Goal: Information Seeking & Learning: Understand process/instructions

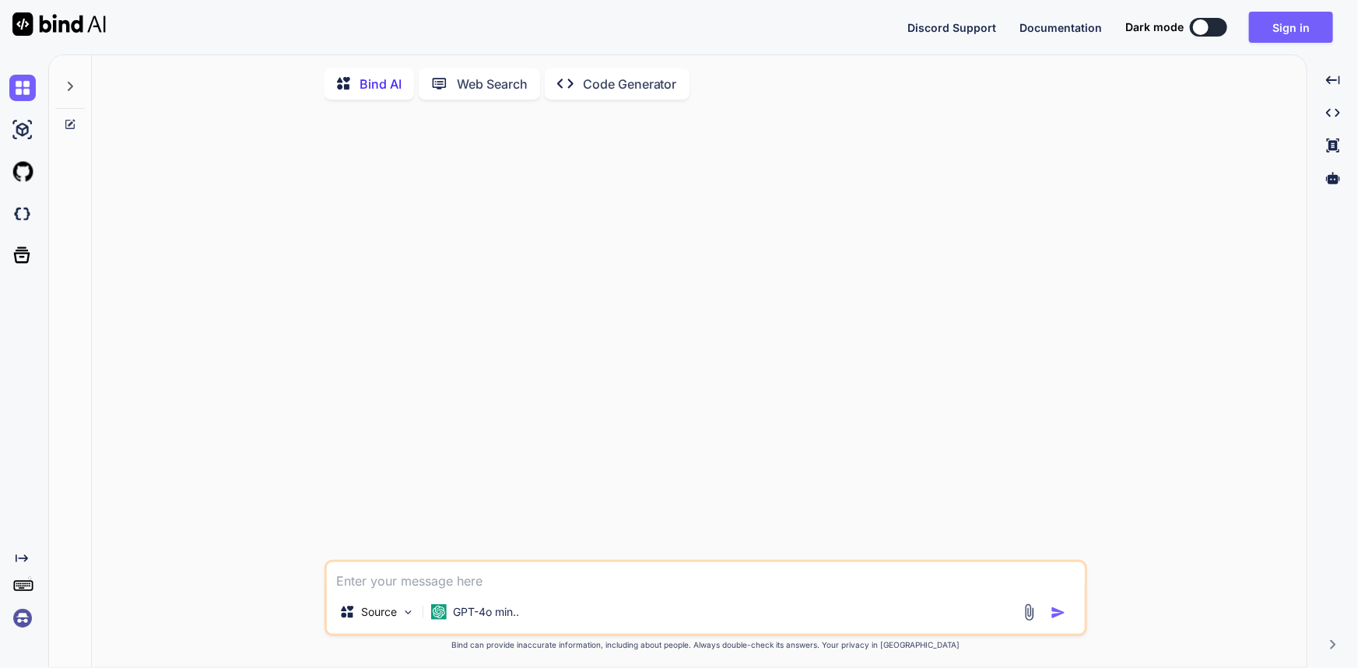
click at [535, 573] on textarea at bounding box center [706, 577] width 758 height 28
paste textarea "appLink.href = `usefairshare://redirect?public_token=${public_token}`;"
click at [780, 584] on textarea "appLink.href = `usefairshare://redirect?public_token=${public_token}`;" at bounding box center [706, 577] width 758 height 28
type textarea "appLink.href = `usefairshare://redirect?public_token=${public_token}`;"
click at [484, 618] on p "GPT-4o min.." at bounding box center [486, 613] width 66 height 16
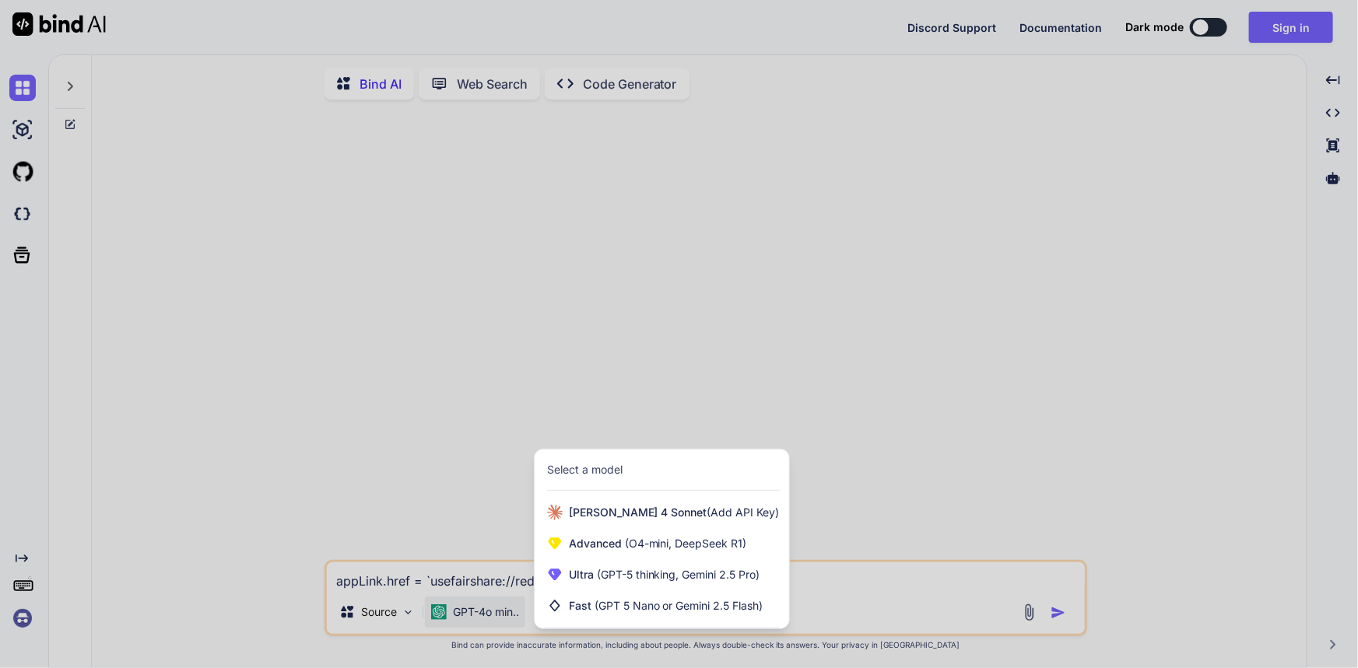
click at [915, 580] on div at bounding box center [679, 334] width 1358 height 668
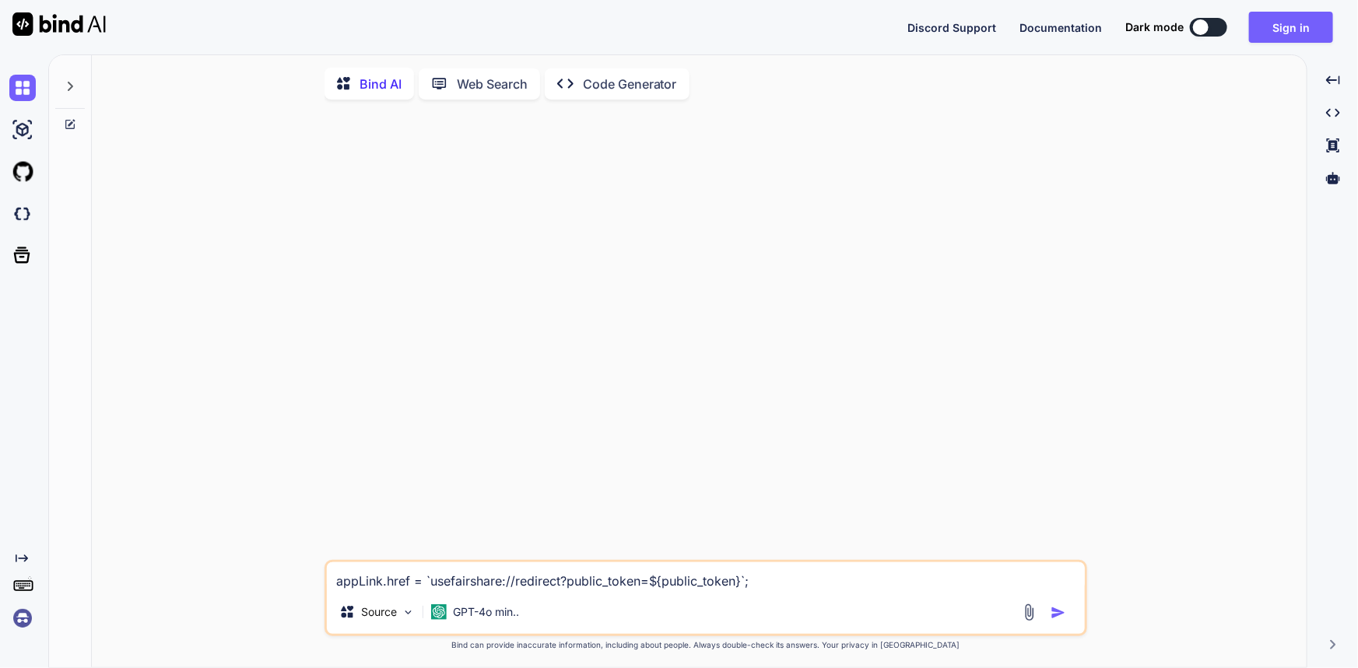
click at [843, 579] on textarea "appLink.href = `usefairshare://redirect?public_token=${public_token}`;" at bounding box center [706, 577] width 758 height 28
click at [1276, 26] on button "Sign in" at bounding box center [1291, 27] width 84 height 31
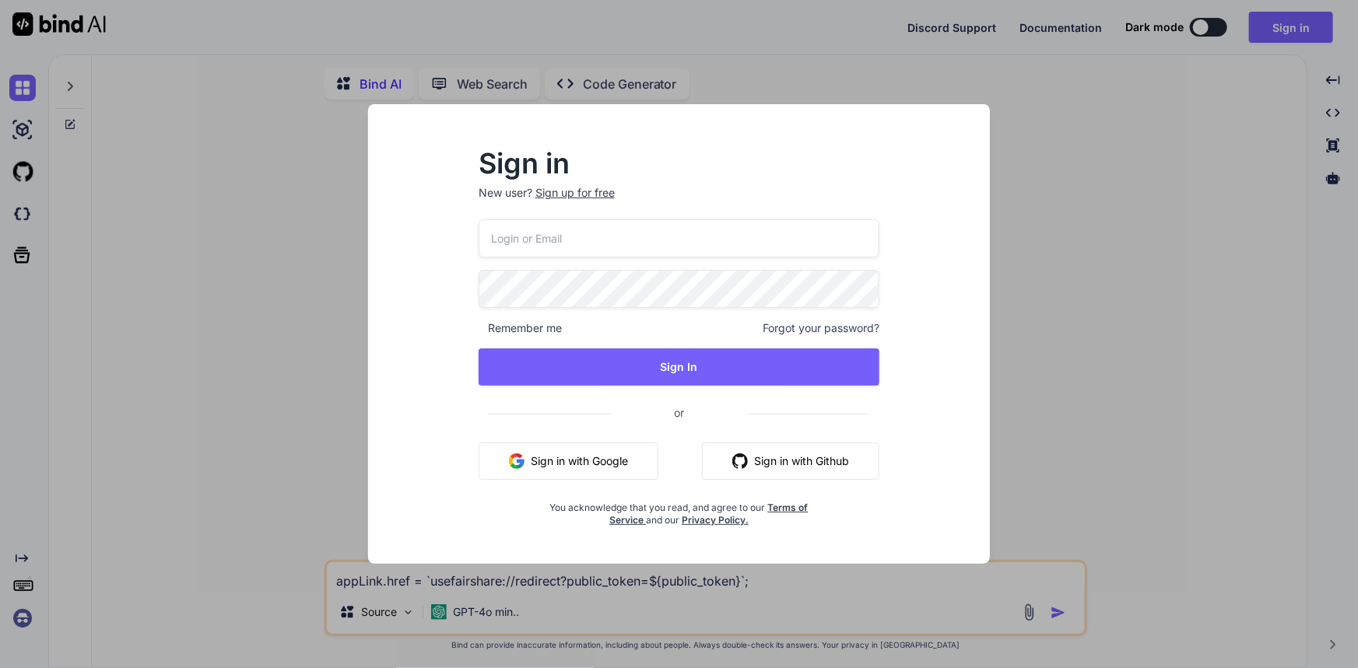
click at [629, 241] on input "email" at bounding box center [679, 238] width 401 height 38
type input "rohitj8860@yopmail.com"
click at [450, 288] on div "Sign in New user? Sign up for free rohitj8860@yopmail.com Remember me Forgot yo…" at bounding box center [679, 348] width 598 height 432
click at [544, 244] on input "rohitj8860@yopmail.com" at bounding box center [679, 238] width 401 height 38
click at [426, 300] on div "Sign in New user? Sign up for free rohitj8860@yopmail.com Remember me Forgot yo…" at bounding box center [679, 348] width 598 height 432
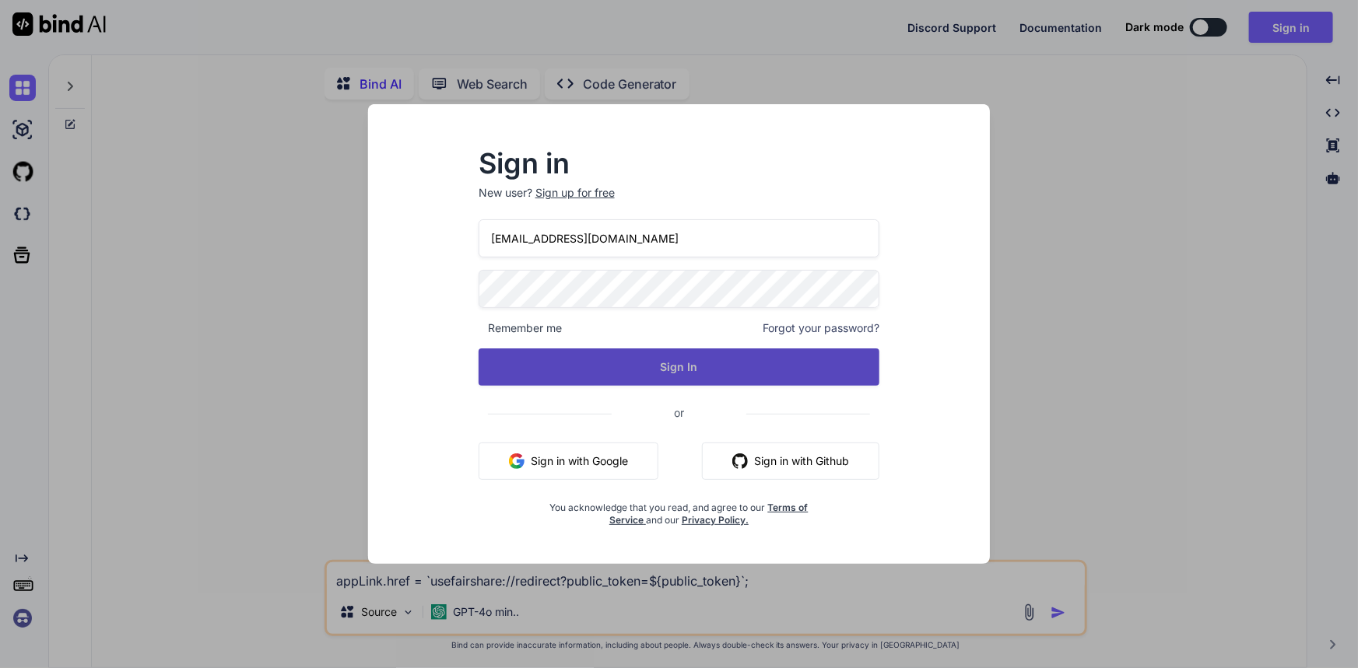
click at [633, 360] on button "Sign In" at bounding box center [679, 367] width 401 height 37
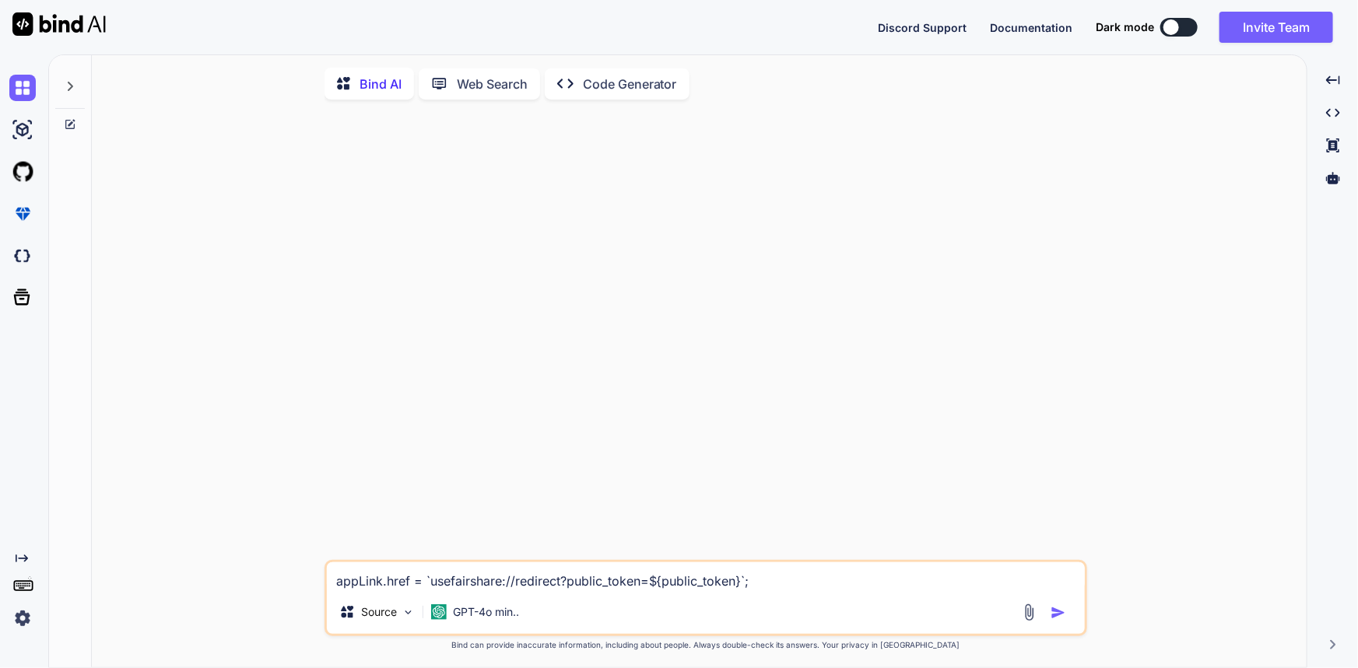
click at [761, 587] on textarea "appLink.href = `usefairshare://redirect?public_token=${public_token}`;" at bounding box center [706, 577] width 758 height 28
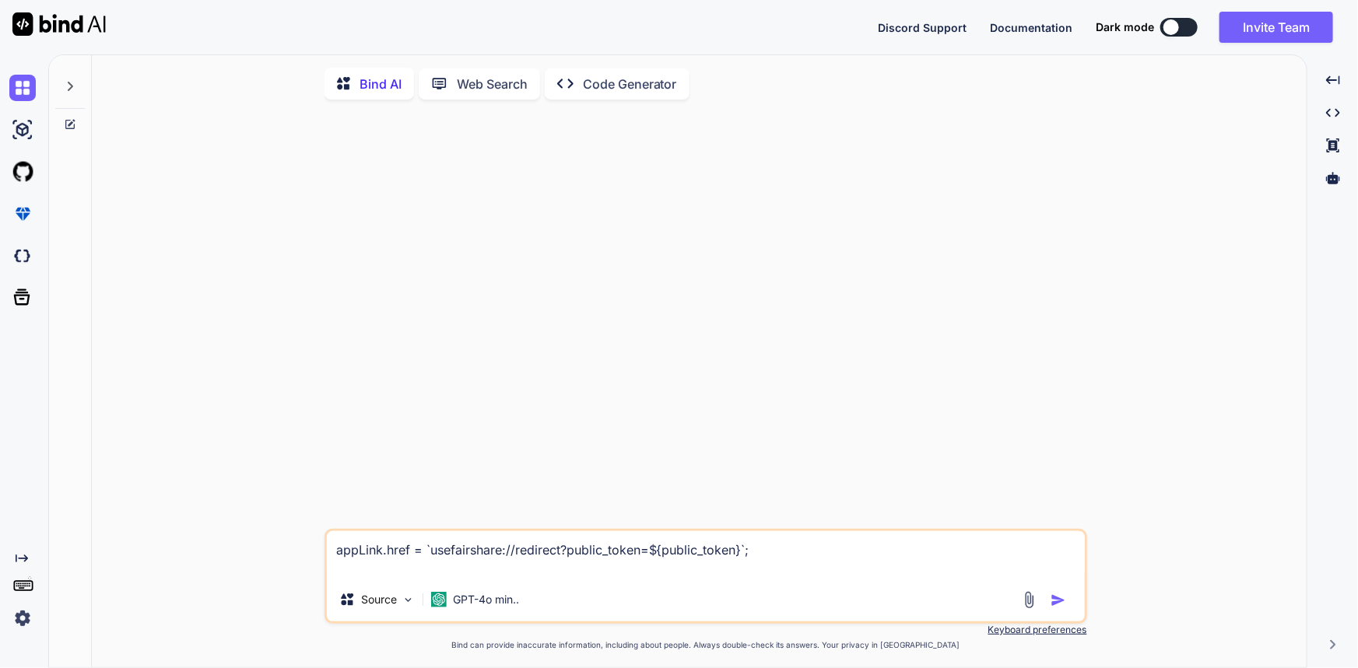
click at [515, 573] on textarea "appLink.href = `usefairshare://redirect?public_token=${public_token}`;" at bounding box center [706, 554] width 758 height 47
drag, startPoint x: 426, startPoint y: 552, endPoint x: 759, endPoint y: 542, distance: 332.4
click at [759, 542] on textarea "appLink.href = `usefairshare://redirect?public_token=${public_token}`; it redir…" at bounding box center [706, 554] width 758 height 47
click at [457, 568] on textarea "appLink.href = `usefairshare://redirect?public_token=${public_token}`; it redir…" at bounding box center [706, 554] width 758 height 47
click at [536, 557] on textarea "appLink.href = `usefairshare://redirect?public_token=${public_token}`; it redir…" at bounding box center [706, 554] width 758 height 47
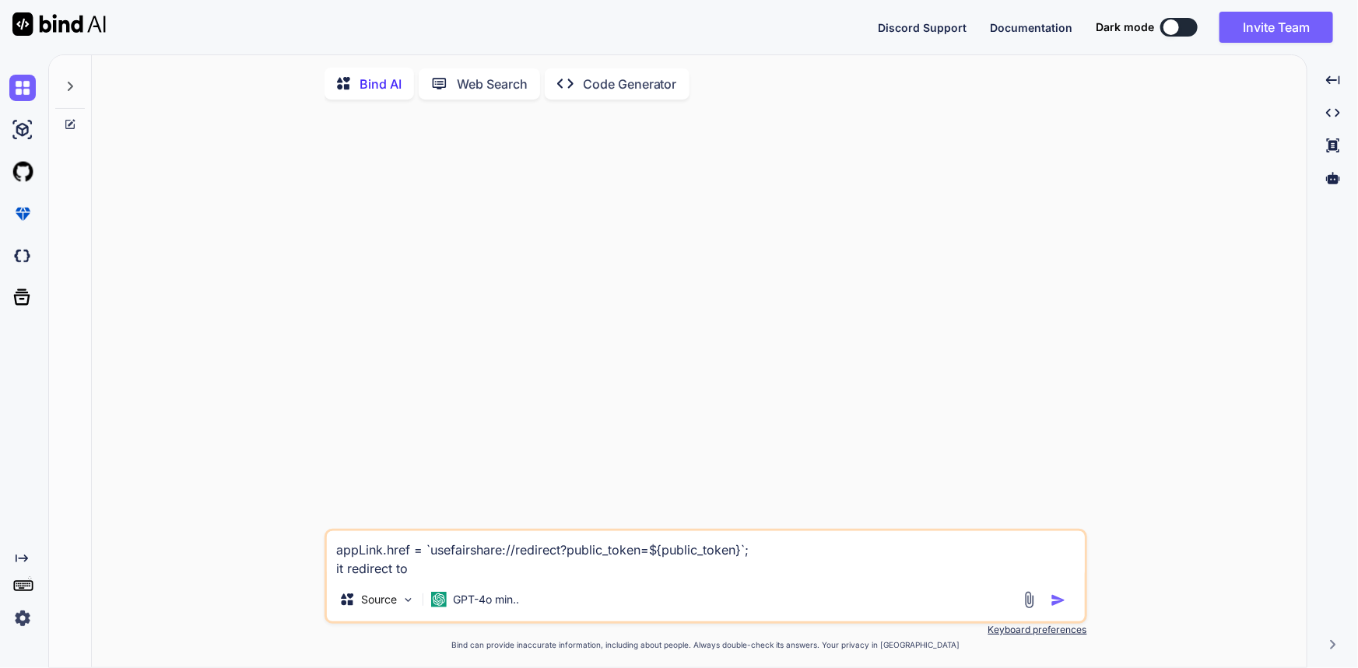
click at [536, 557] on textarea "appLink.href = `usefairshare://redirect?public_token=${public_token}`; it redir…" at bounding box center [706, 554] width 758 height 47
drag, startPoint x: 429, startPoint y: 552, endPoint x: 739, endPoint y: 559, distance: 309.7
click at [739, 559] on textarea "appLink.href = `usefairshare://redirect?public_token=${public_token}`; it redir…" at bounding box center [706, 554] width 758 height 47
click at [740, 558] on textarea "appLink.href = `usefairshare://redirect?public_token=${public_token}`; it redir…" at bounding box center [706, 554] width 758 height 47
drag, startPoint x: 739, startPoint y: 552, endPoint x: 431, endPoint y: 559, distance: 308.2
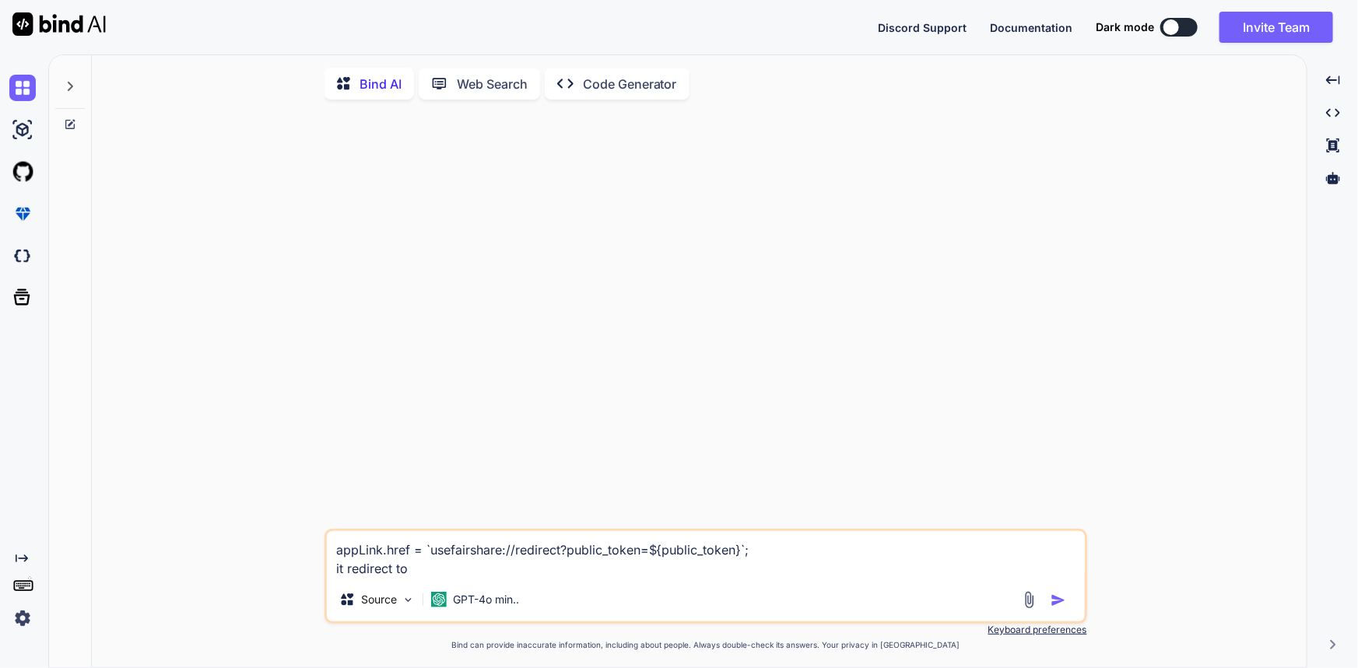
click at [431, 559] on textarea "appLink.href = `usefairshare://redirect?public_token=${public_token}`; it redir…" at bounding box center [706, 554] width 758 height 47
drag, startPoint x: 420, startPoint y: 567, endPoint x: 826, endPoint y: 556, distance: 405.5
click at [826, 556] on textarea "appLink.href = `usefairshare://redirect?public_token=${public_token}`; it redir…" at bounding box center [706, 554] width 758 height 47
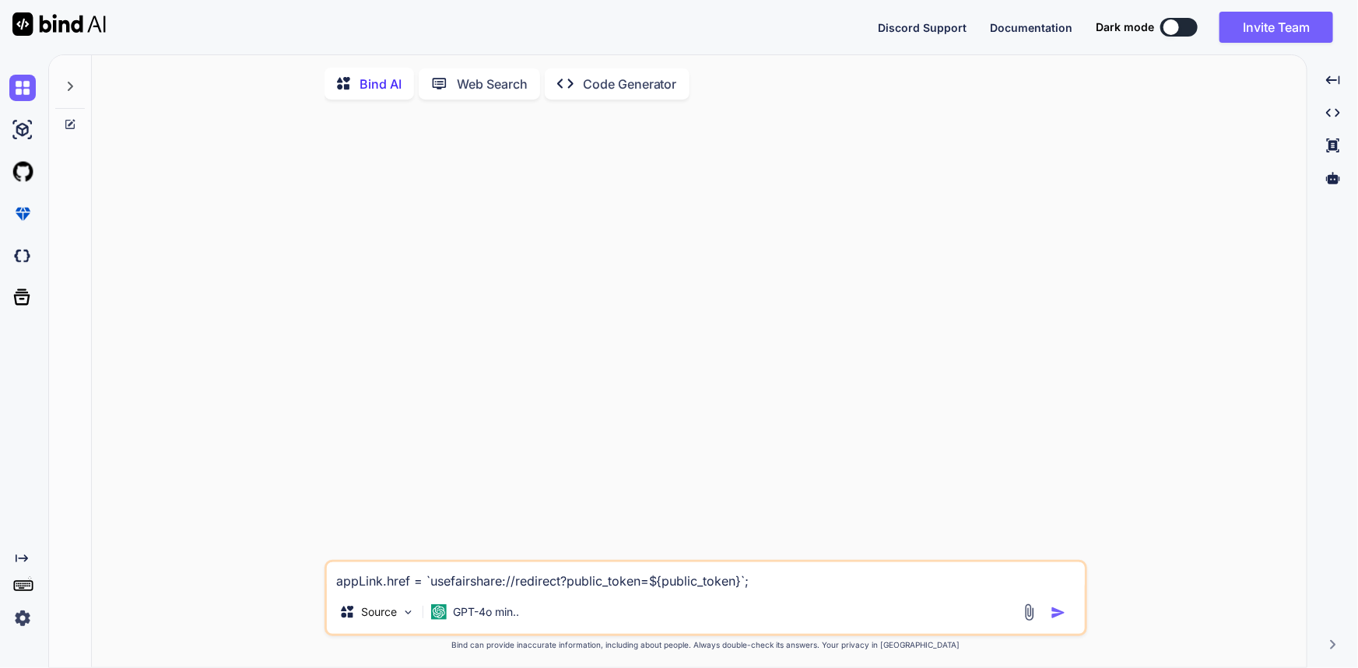
drag, startPoint x: 769, startPoint y: 577, endPoint x: 332, endPoint y: 567, distance: 437.4
click at [332, 567] on textarea "appLink.href = `usefairshare://redirect?public_token=${public_token}`;" at bounding box center [706, 577] width 758 height 28
click at [331, 583] on textarea "appLink.href = `usefairshare://redirect?public_token=${public_token}`;" at bounding box center [706, 577] width 758 height 28
drag, startPoint x: 331, startPoint y: 586, endPoint x: 813, endPoint y: 575, distance: 481.7
click at [813, 575] on textarea "appLink.href = `usefairshare://redirect?public_token=${public_token}`;" at bounding box center [706, 577] width 758 height 28
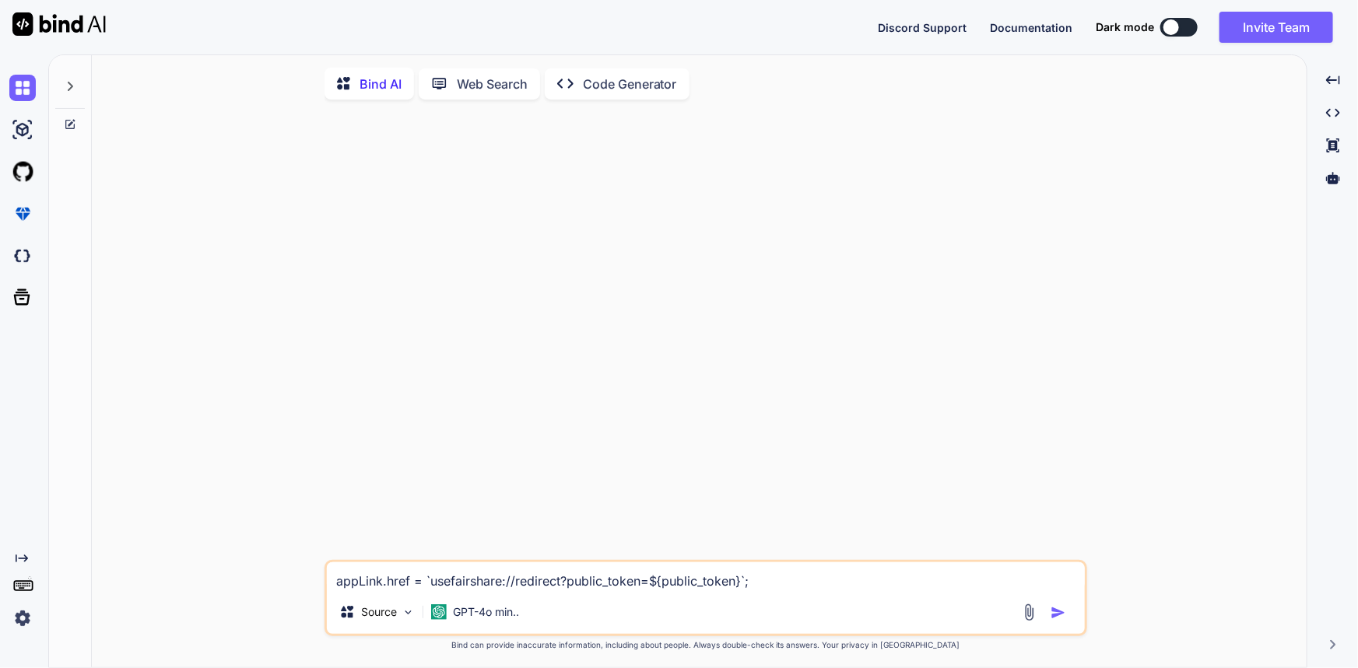
click at [797, 576] on textarea "appLink.href = `usefairshare://redirect?public_token=${public_token}`;" at bounding box center [706, 577] width 758 height 28
type textarea "appLink.href = `usefairshare://redirect?public_token=${public_token}`;"
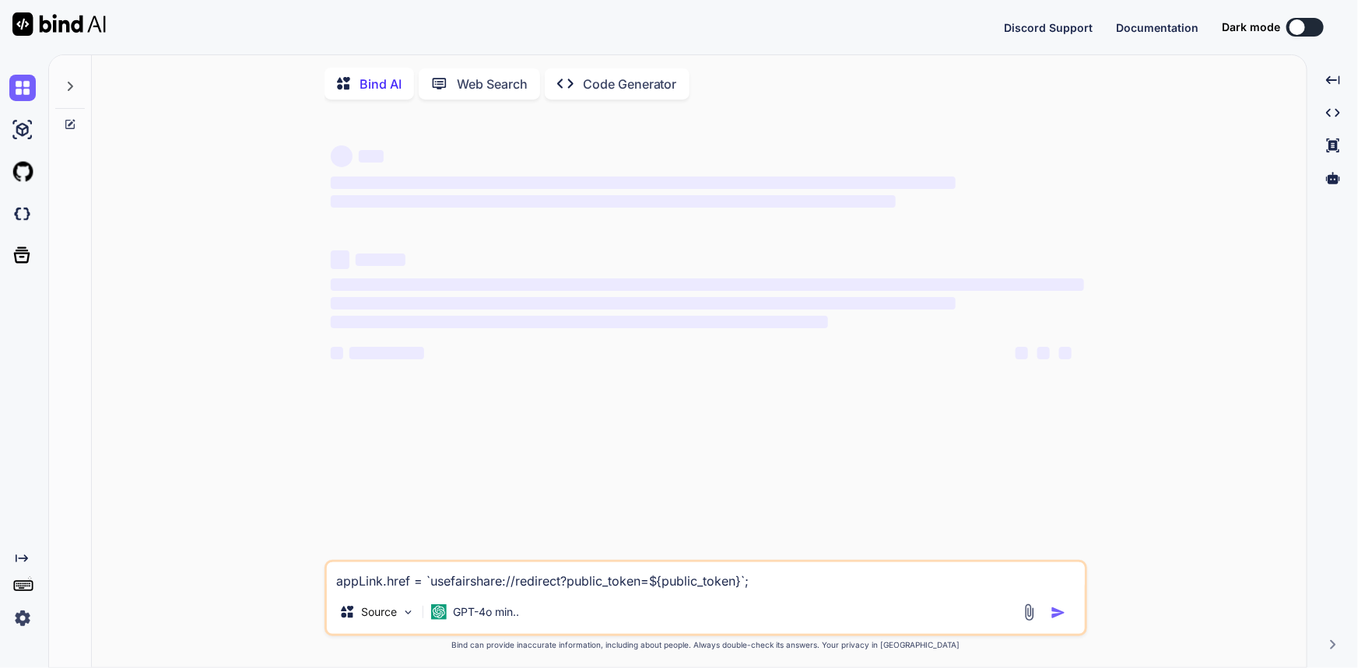
click at [334, 581] on textarea "appLink.href = `usefairshare://redirect?public_token=${public_token}`;" at bounding box center [706, 577] width 758 height 28
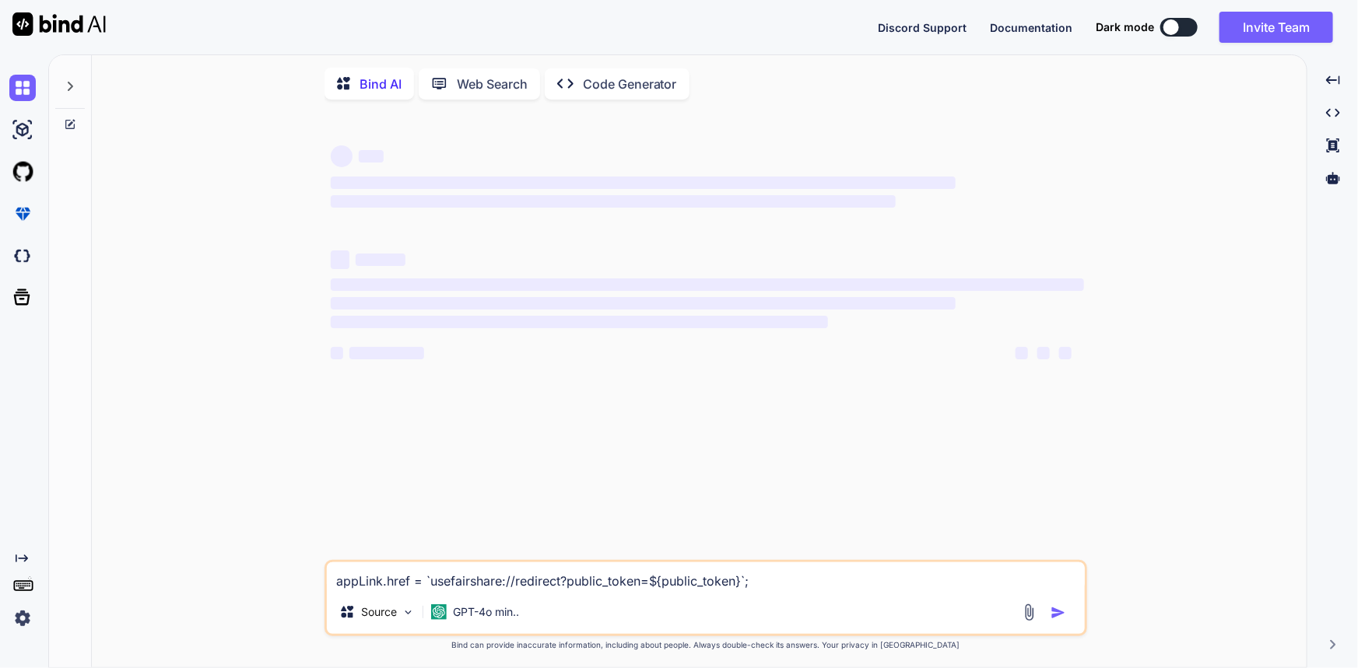
drag, startPoint x: 426, startPoint y: 585, endPoint x: 746, endPoint y: 584, distance: 319.8
click at [746, 584] on textarea "appLink.href = `usefairshare://redirect?public_token=${public_token}`;" at bounding box center [706, 577] width 758 height 28
type textarea "x"
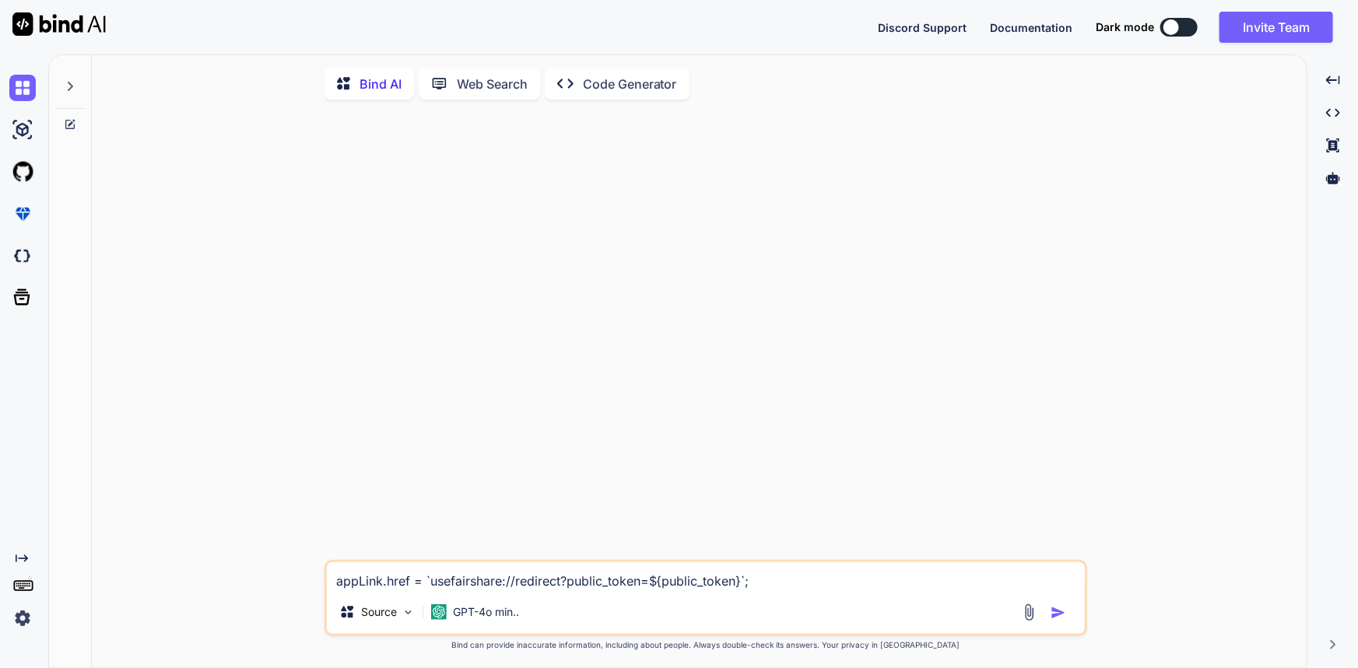
type textarea "x"
type textarea "`usefairshare://redirect?public_token=${public_token}"
type textarea "x"
type textarea "`usefairshare://redirect?public_token=${public_token}"
type textarea "x"
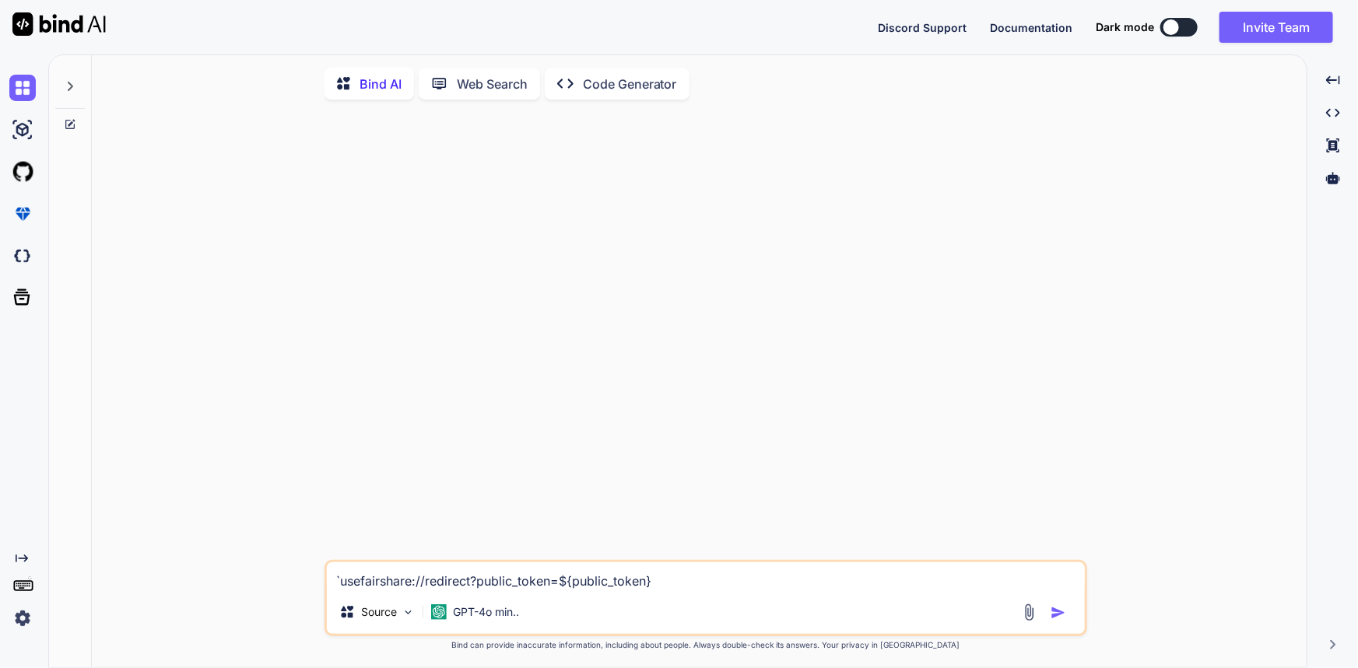
type textarea "`usefairshare://redirect?public_token=${public_token} u"
type textarea "x"
type textarea "`usefairshare://redirect?public_token=${public_token}"
type textarea "x"
type textarea "`usefairshare://redirect?public_token=${public_token} i"
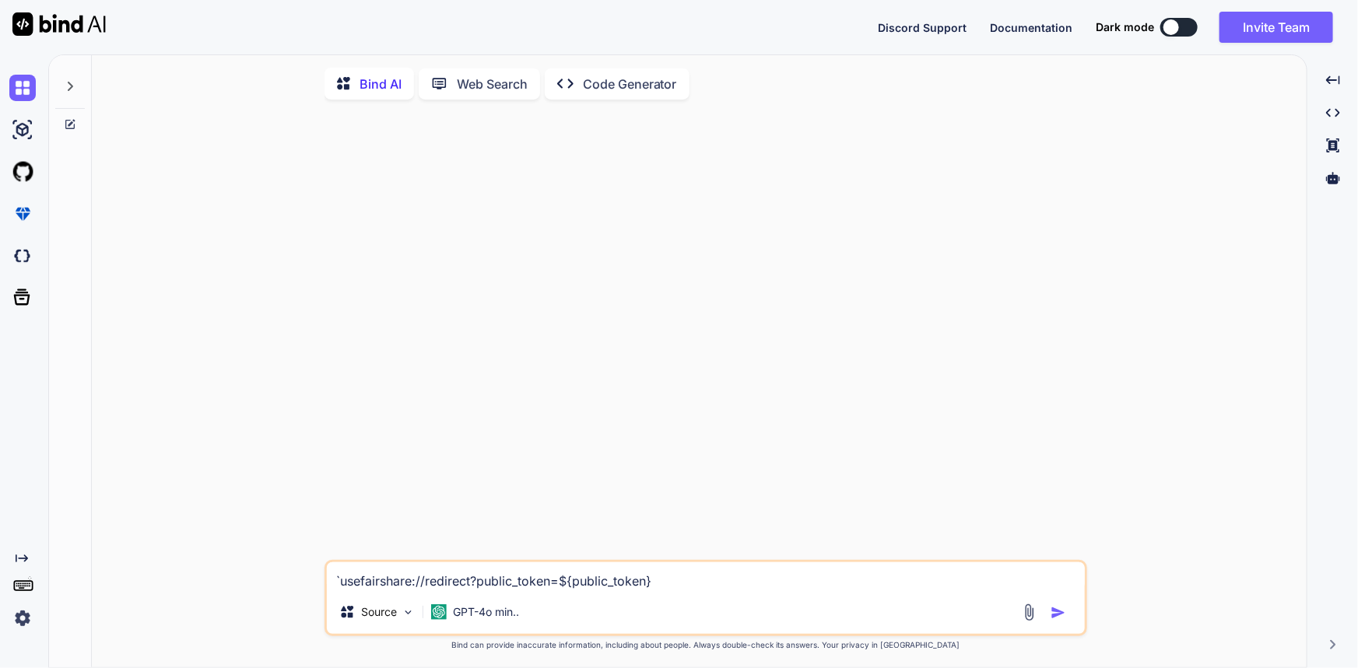
type textarea "x"
type textarea "`usefairshare://redirect?public_token=${public_token} is"
type textarea "x"
type textarea "`usefairshare://redirect?public_token=${public_token} is"
type textarea "x"
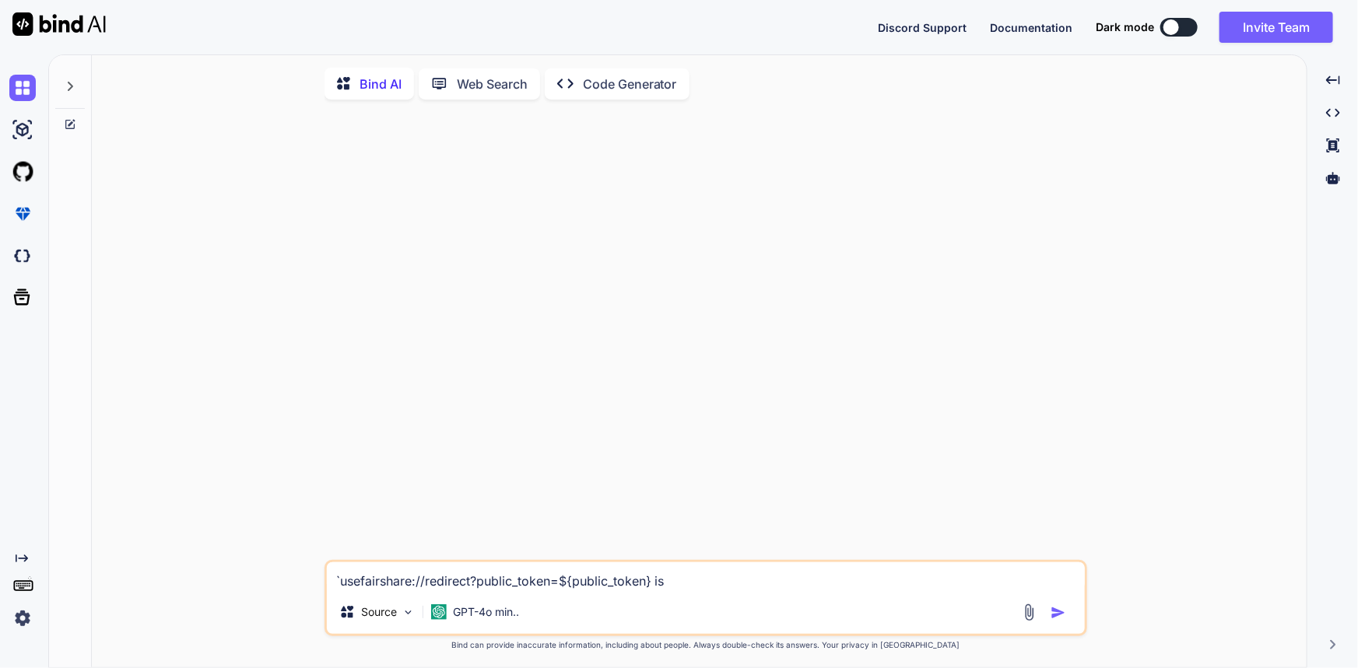
type textarea "`usefairshare://redirect?public_token=${public_token} is u"
type textarea "x"
type textarea "`usefairshare://redirect?public_token=${public_token} is us"
type textarea "x"
type textarea "`usefairshare://redirect?public_token=${public_token} is use"
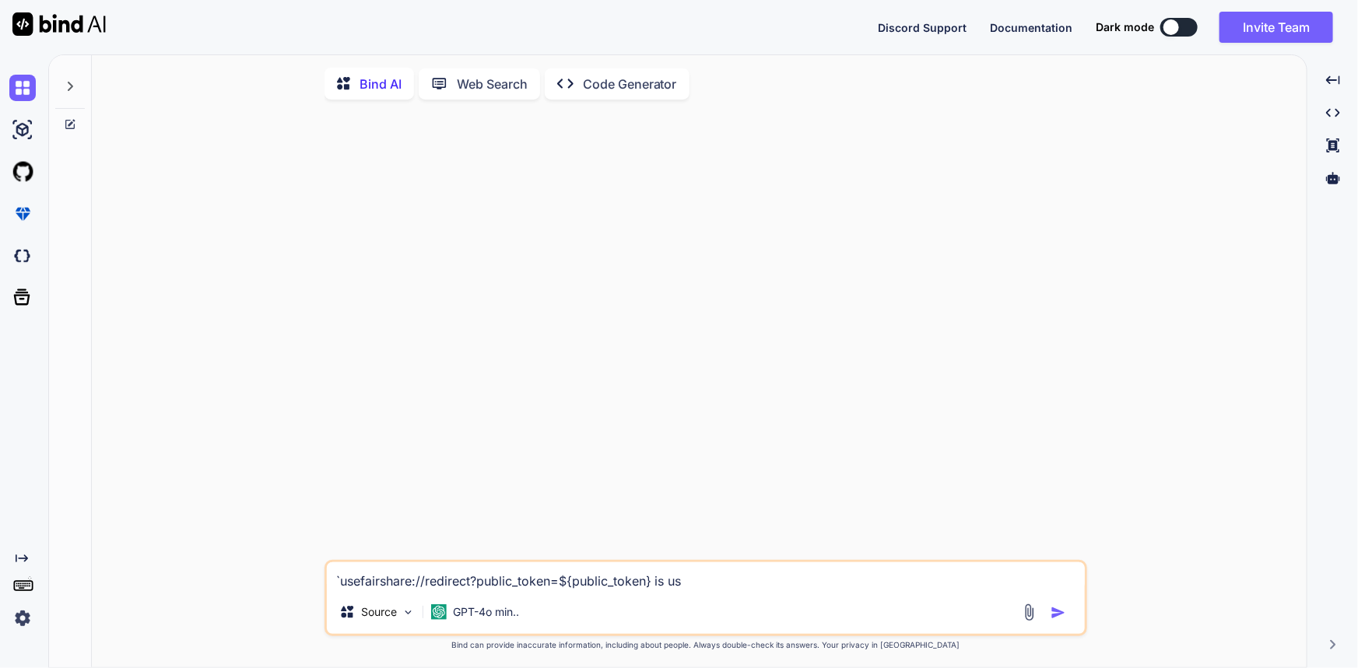
type textarea "x"
type textarea "`usefairshare://redirect?public_token=${public_token} is use"
type textarea "x"
type textarea "`usefairshare://redirect?public_token=${public_token} is use r"
type textarea "x"
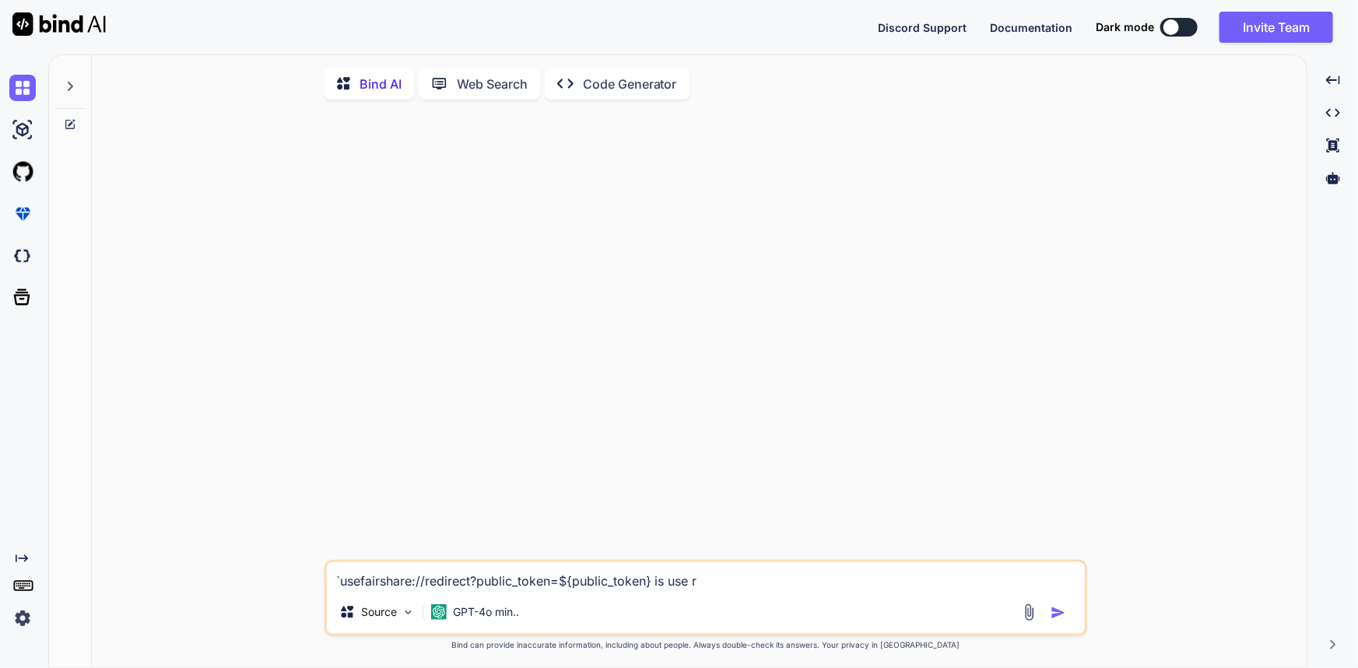
type textarea "`usefairshare://redirect?public_token=${public_token} is use re"
type textarea "x"
type textarea "`usefairshare://redirect?public_token=${public_token} is use red"
type textarea "x"
type textarea "`usefairshare://redirect?public_token=${public_token} is use redi"
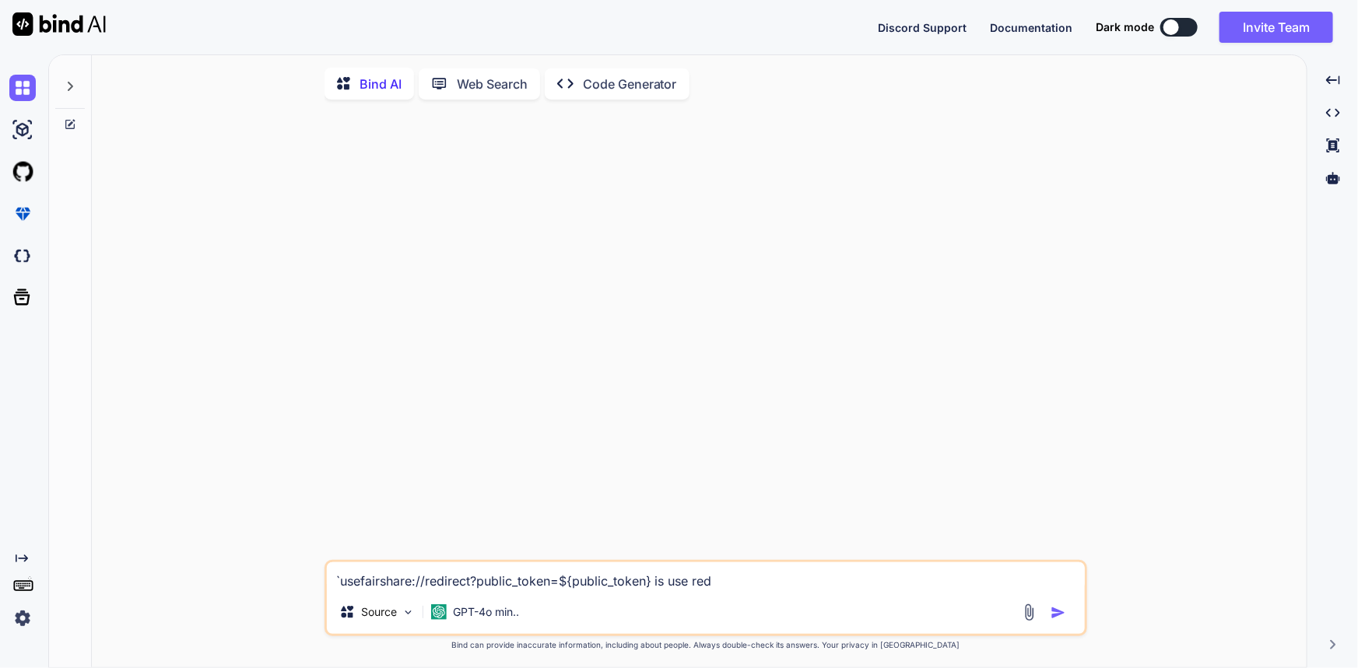
type textarea "x"
type textarea "`usefairshare://redirect?public_token=${public_token} is use redir"
type textarea "x"
type textarea "`usefairshare://redirect?public_token=${public_token} is use redire"
type textarea "x"
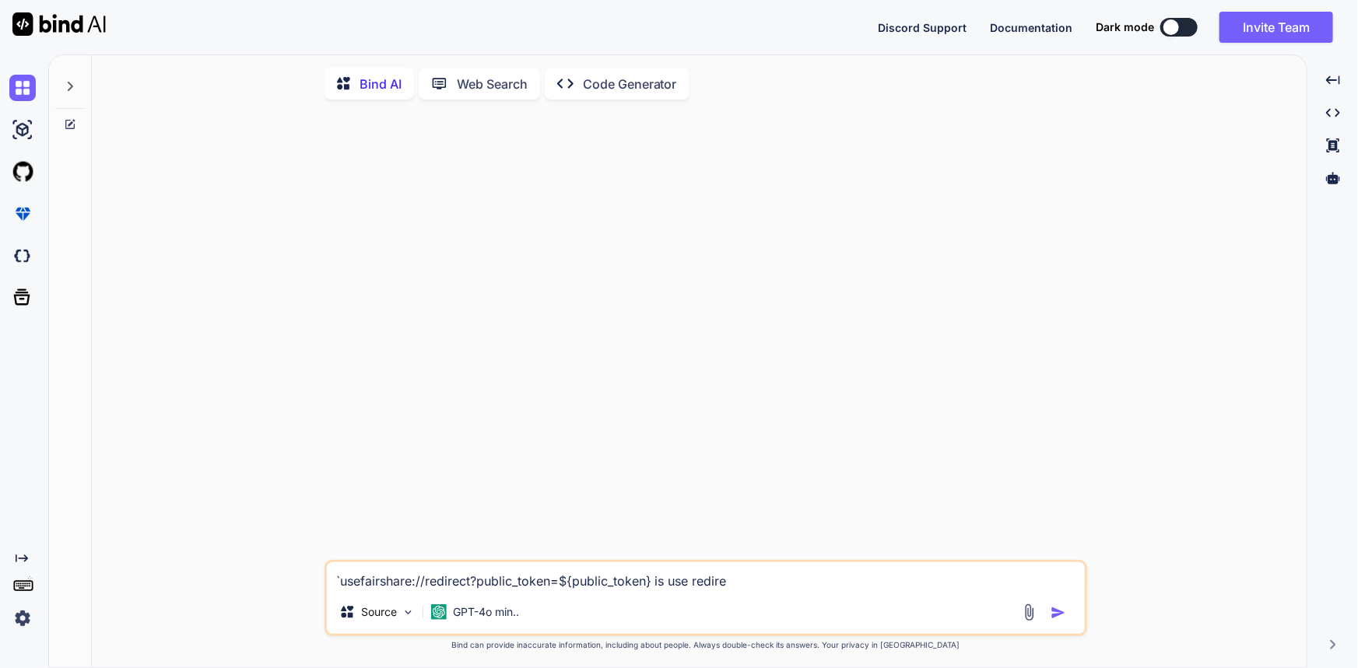
type textarea "`usefairshare://redirect?public_token=${public_token} is use redirec"
type textarea "x"
type textarea "`usefairshare://redirect?public_token=${public_token} is use redirect"
type textarea "x"
type textarea "`usefairshare://redirect?public_token=${public_token} is use redirect"
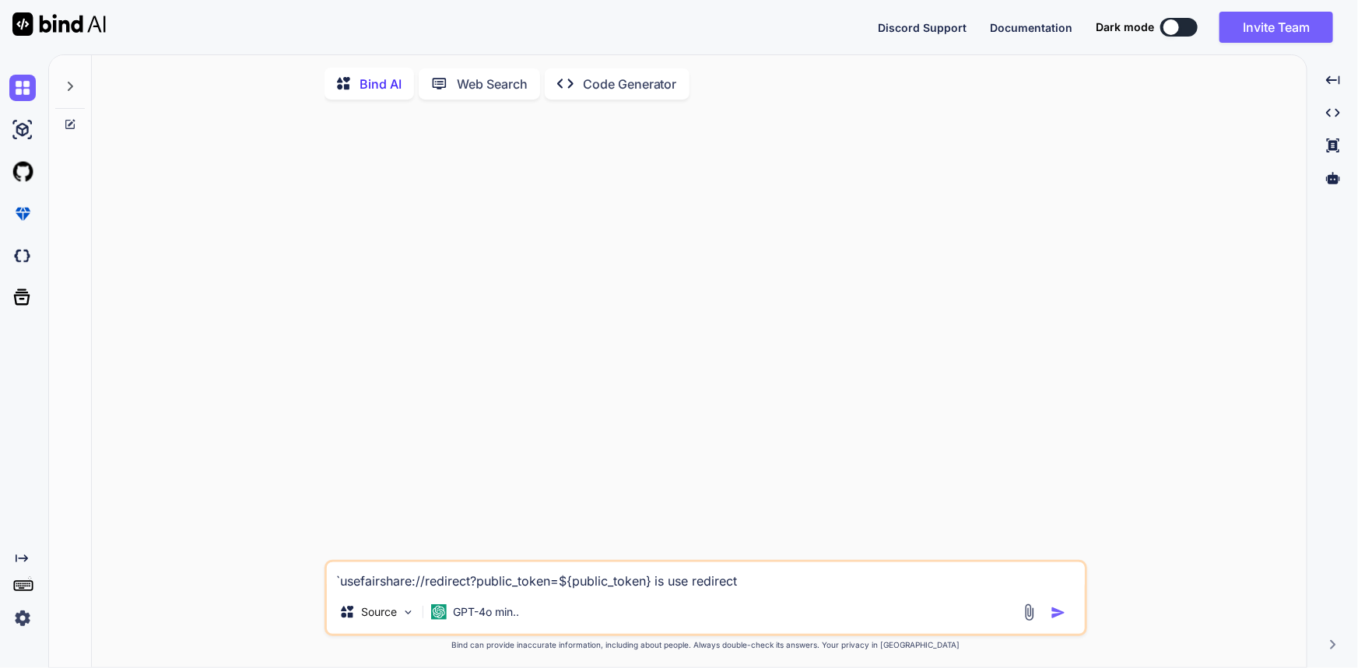
type textarea "x"
type textarea "`usefairshare://redirect?public_token=${public_token} is use redirect h"
type textarea "x"
type textarea "`usefairshare://redirect?public_token=${public_token} is use redirect he"
type textarea "x"
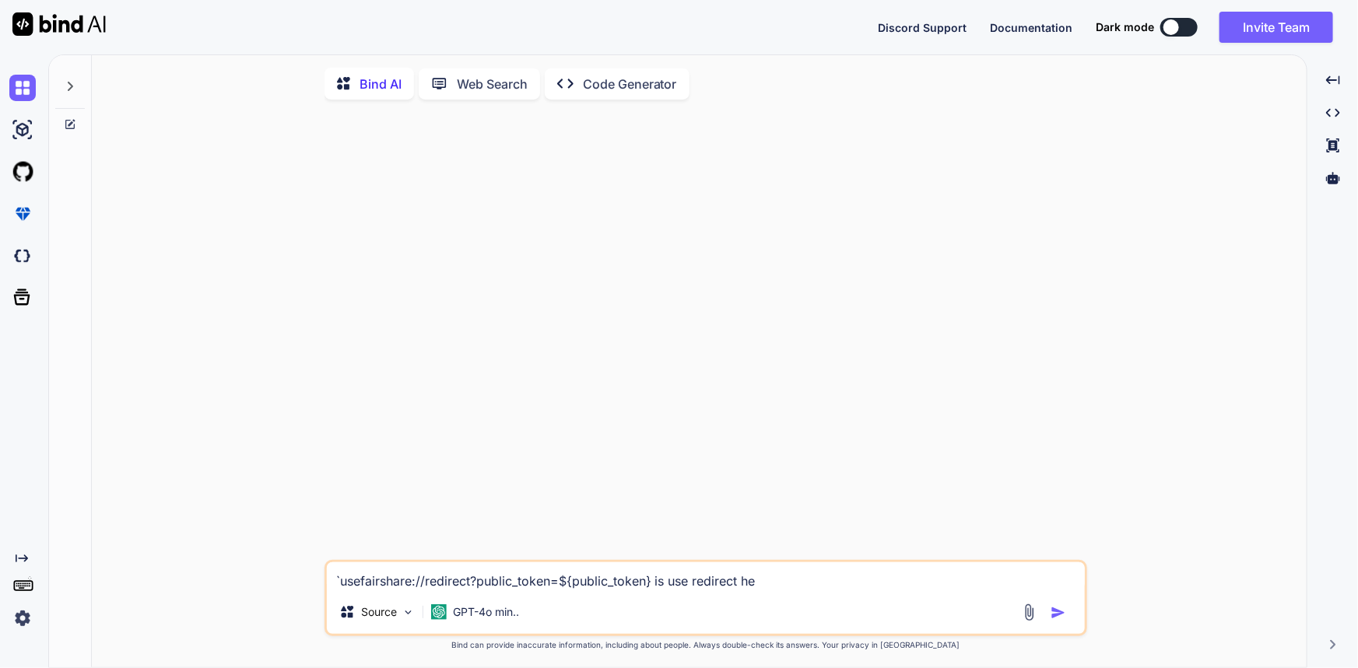
type textarea "`usefairshare://redirect?public_token=${public_token} is use redirect he"
type textarea "x"
type textarea "`usefairshare://redirect?public_token=${public_token} is use redirect he i"
type textarea "x"
type textarea "`usefairshare://redirect?public_token=${public_token} is use redirect he io"
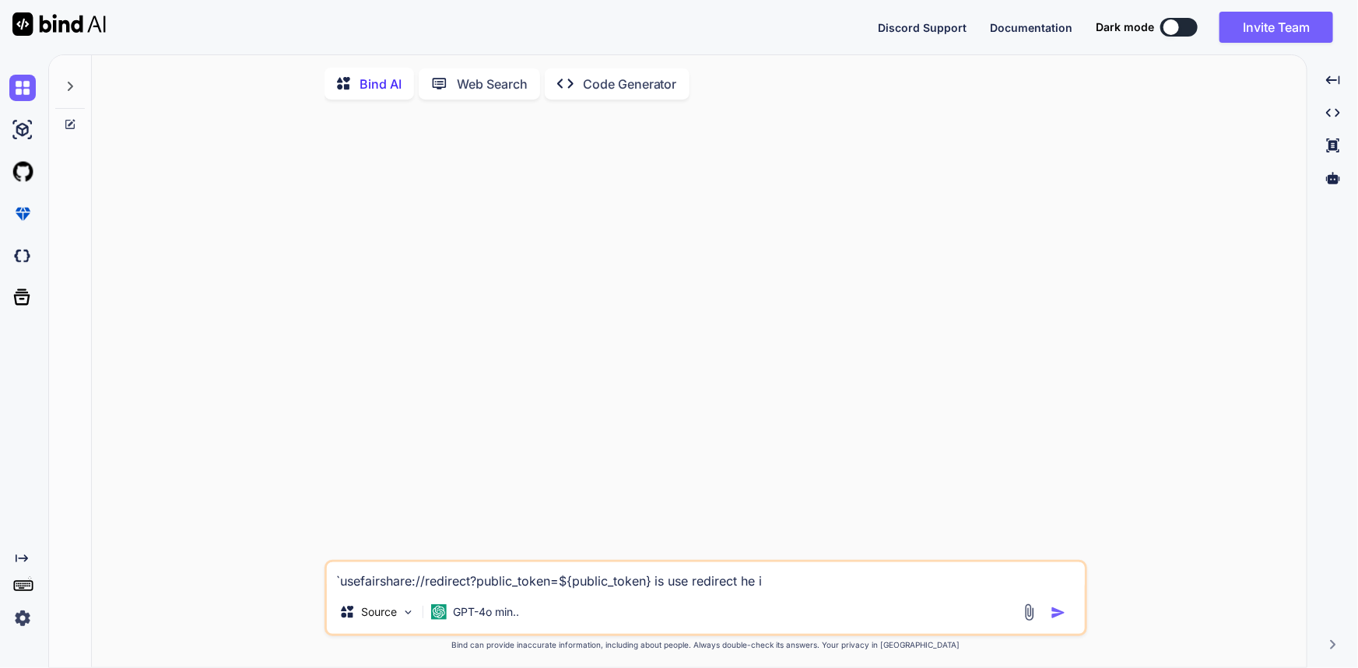
type textarea "x"
type textarea "`usefairshare://redirect?public_token=${public_token} is use redirect he ios"
type textarea "x"
type textarea "`usefairshare://redirect?public_token=${public_token} is use redirect he ios"
type textarea "x"
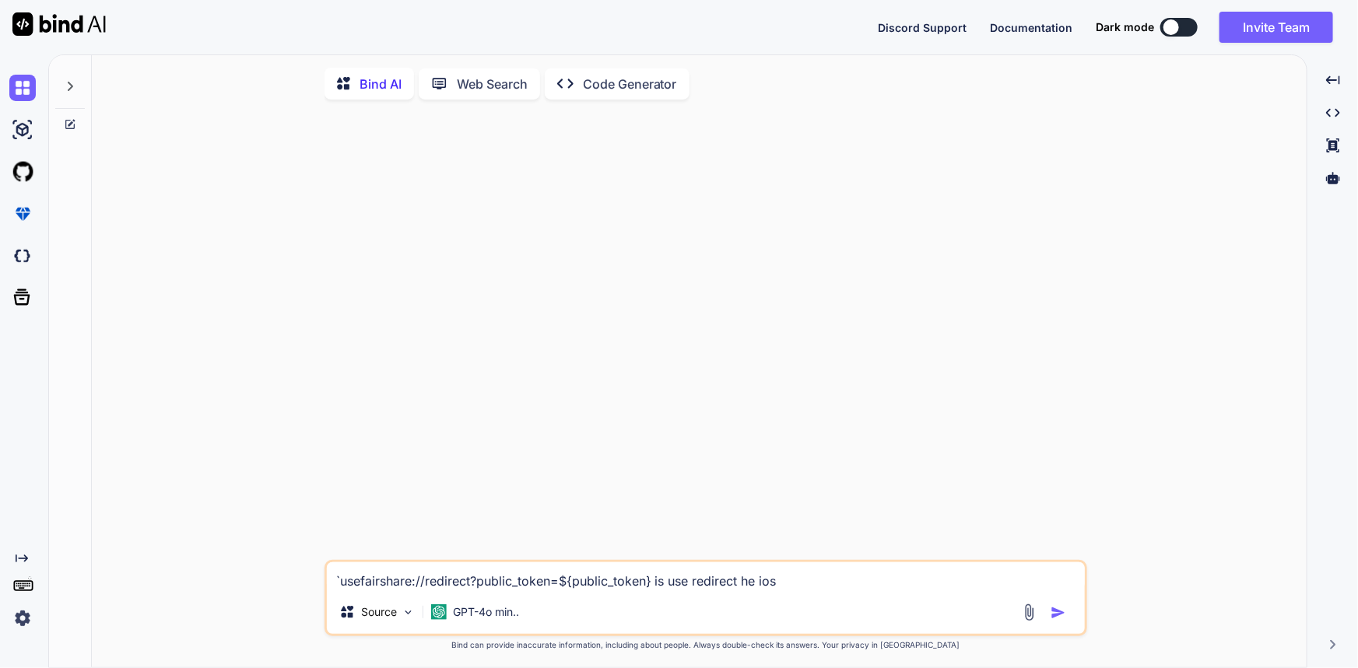
type textarea "`usefairshare://redirect?public_token=${public_token} is use redirect he ios a"
type textarea "x"
type textarea "`usefairshare://redirect?public_token=${public_token} is use redirect he ios ap"
type textarea "x"
type textarea "`usefairshare://redirect?public_token=${public_token} is use redirect he ios app"
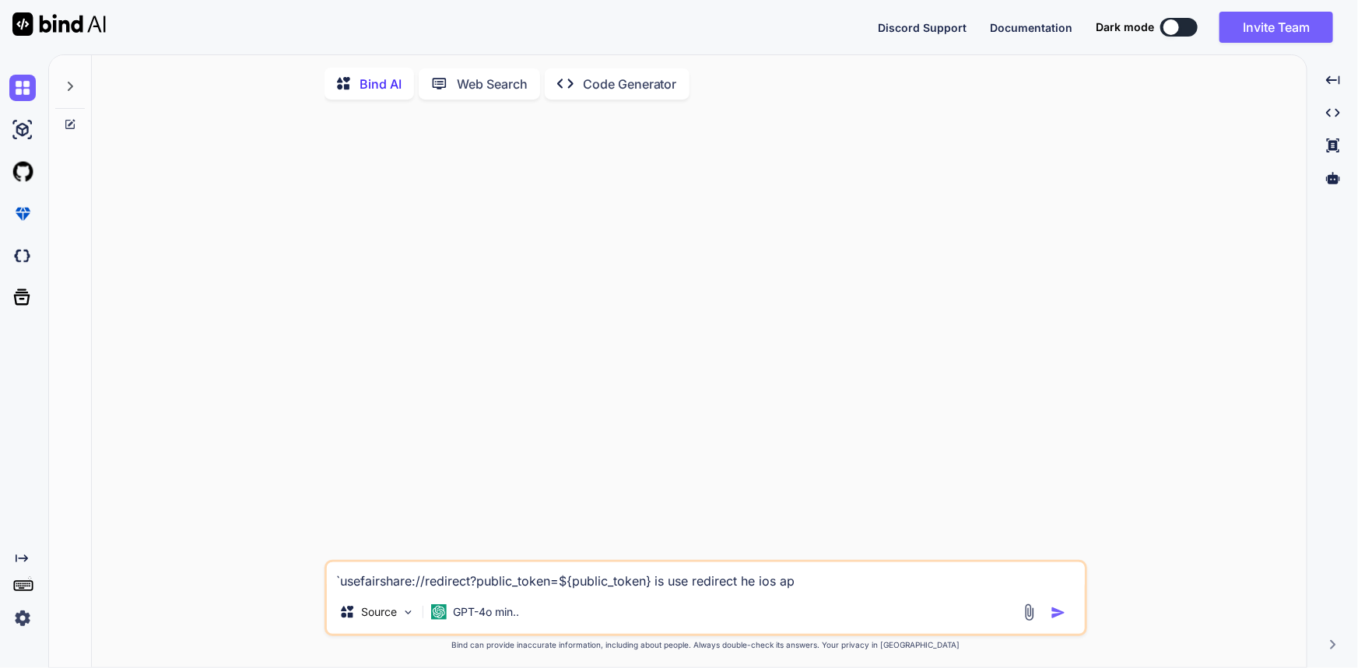
type textarea "x"
type textarea "`usefairshare://redirect?public_token=${public_token} is use redirect he ios app"
type textarea "x"
type textarea "`usefairshare://redirect?public_token=${public_token} is use redirect he ios ap…"
type textarea "x"
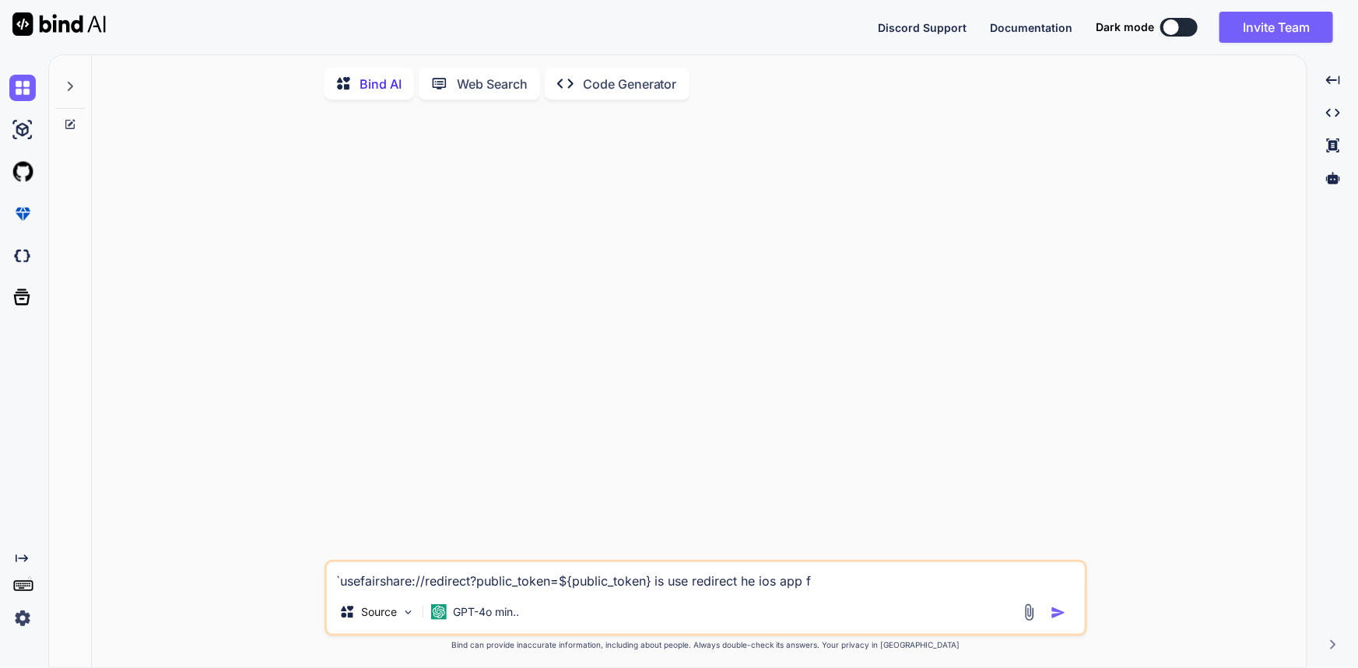
type textarea "`usefairshare://redirect?public_token=${public_token} is use redirect he ios ap…"
type textarea "x"
type textarea "`usefairshare://redirect?public_token=${public_token} is use redirect he ios ap…"
type textarea "x"
type textarea "`usefairshare://redirect?public_token=${public_token} is use redirect he ios ap…"
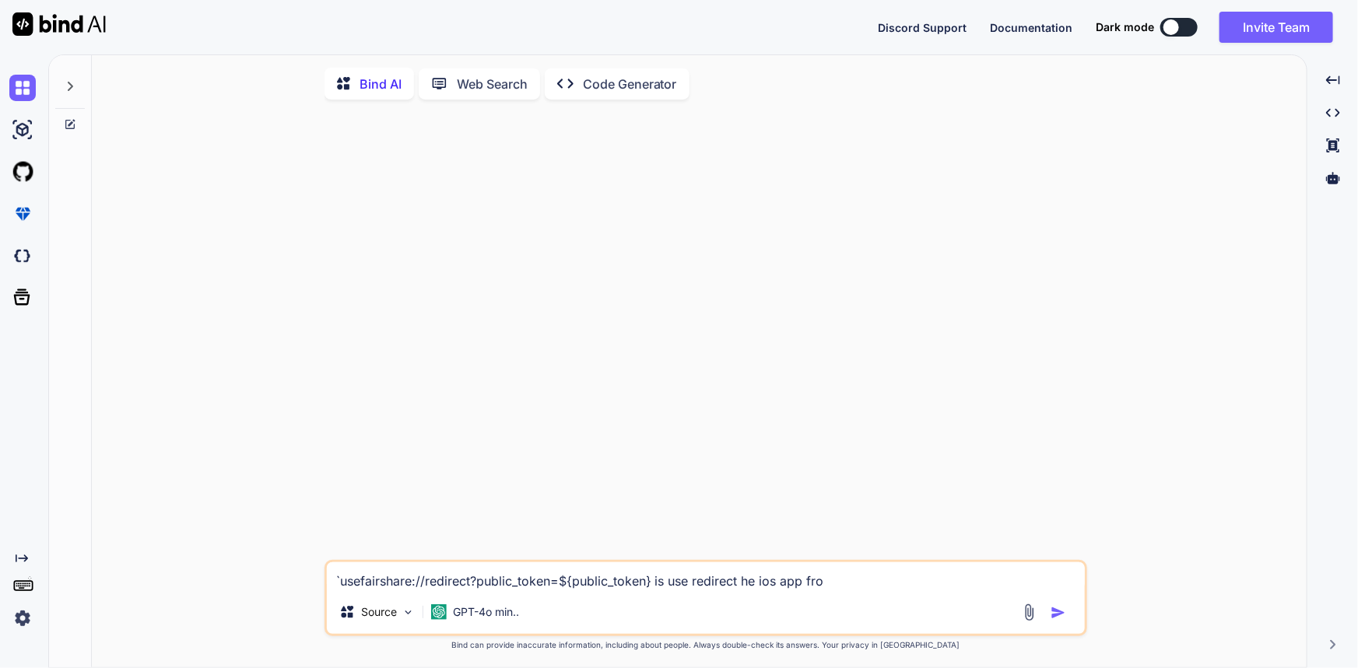
type textarea "x"
type textarea "`usefairshare://redirect?public_token=${public_token} is use redirect he ios ap…"
type textarea "x"
type textarea "`usefairshare://redirect?public_token=${public_token} is use redirect he ios ap…"
type textarea "x"
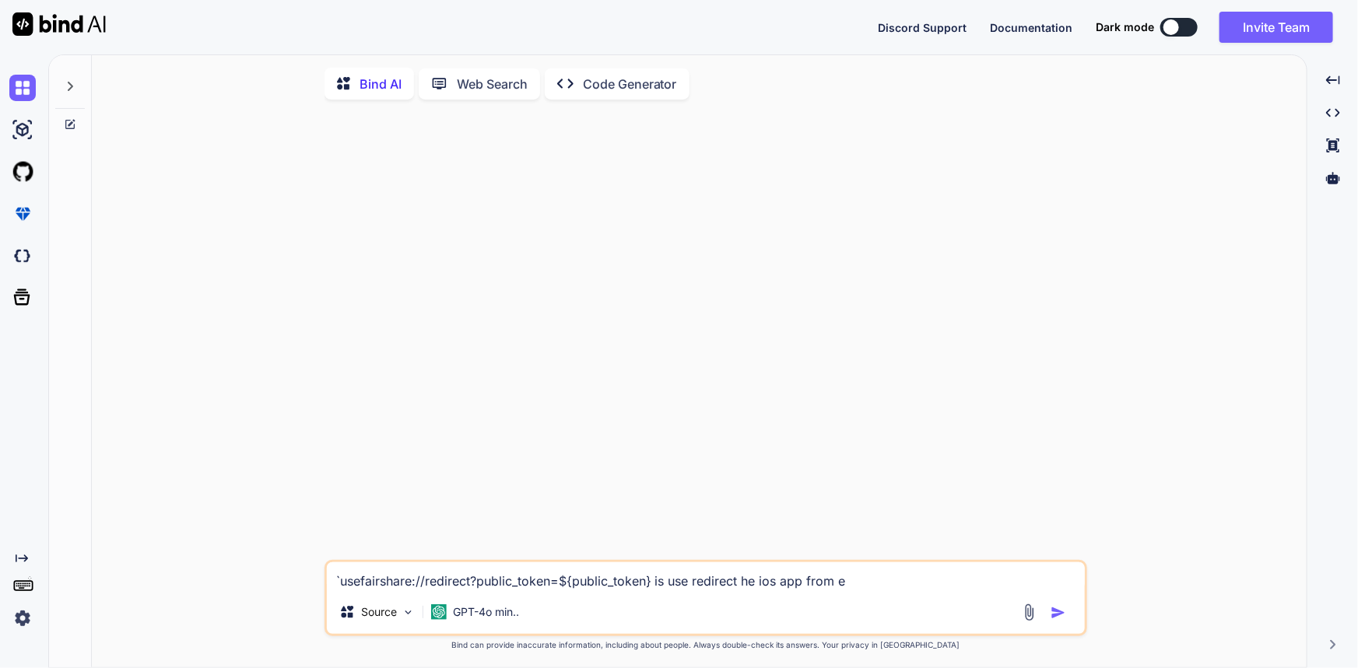
type textarea "`usefairshare://redirect?public_token=${public_token} is use redirect he ios ap…"
type textarea "x"
type textarea "`usefairshare://redirect?public_token=${public_token} is use redirect he ios ap…"
type textarea "x"
type textarea "`usefairshare://redirect?public_token=${public_token} is use redirect he ios ap…"
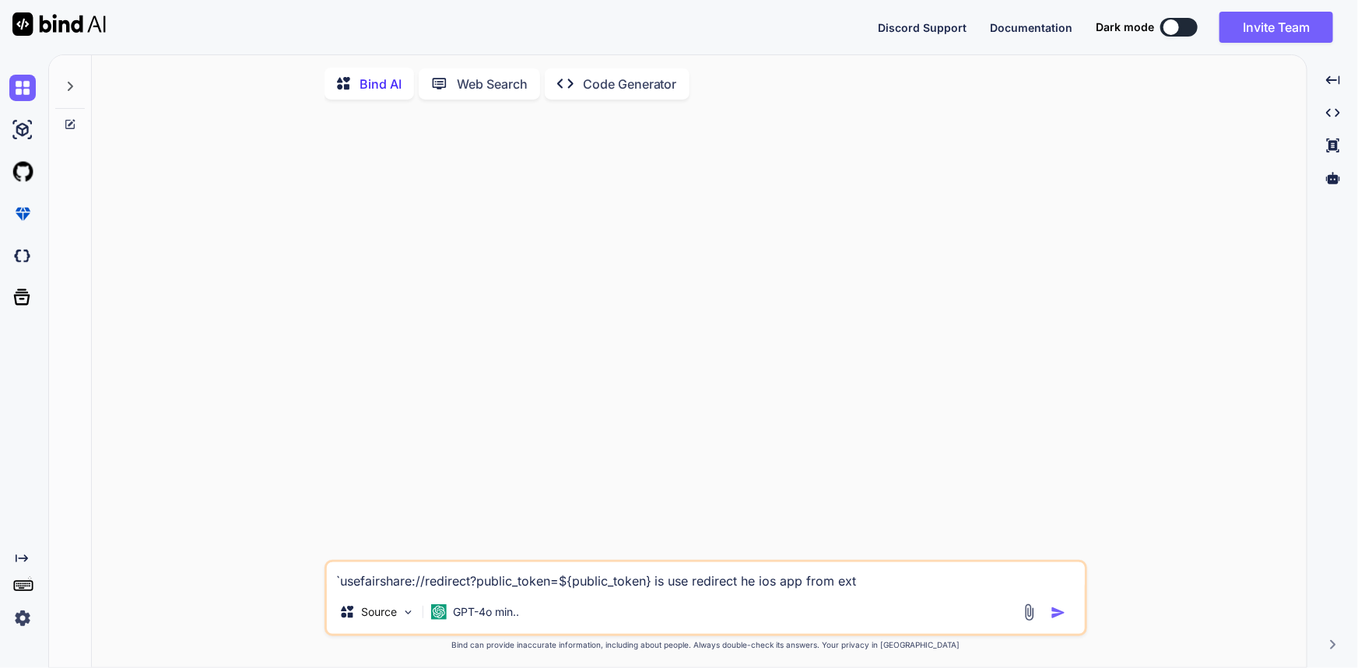
type textarea "x"
type textarea "`usefairshare://redirect?public_token=${public_token} is use redirect he ios ap…"
type textarea "x"
type textarea "`usefairshare://redirect?public_token=${public_token} is use redirect he ios ap…"
type textarea "x"
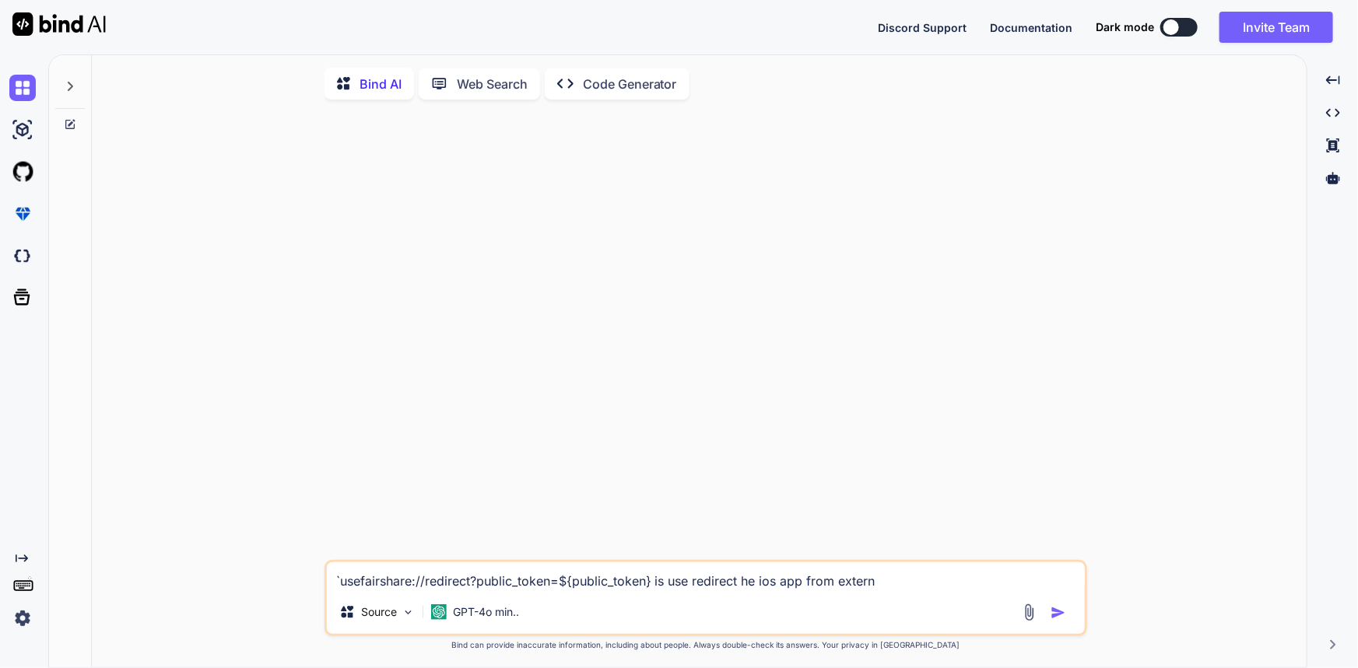
type textarea "`usefairshare://redirect?public_token=${public_token} is use redirect he ios ap…"
type textarea "x"
type textarea "`usefairshare://redirect?public_token=${public_token} is use redirect he ios ap…"
type textarea "x"
type textarea "`usefairshare://redirect?public_token=${public_token} is use redirect he ios ap…"
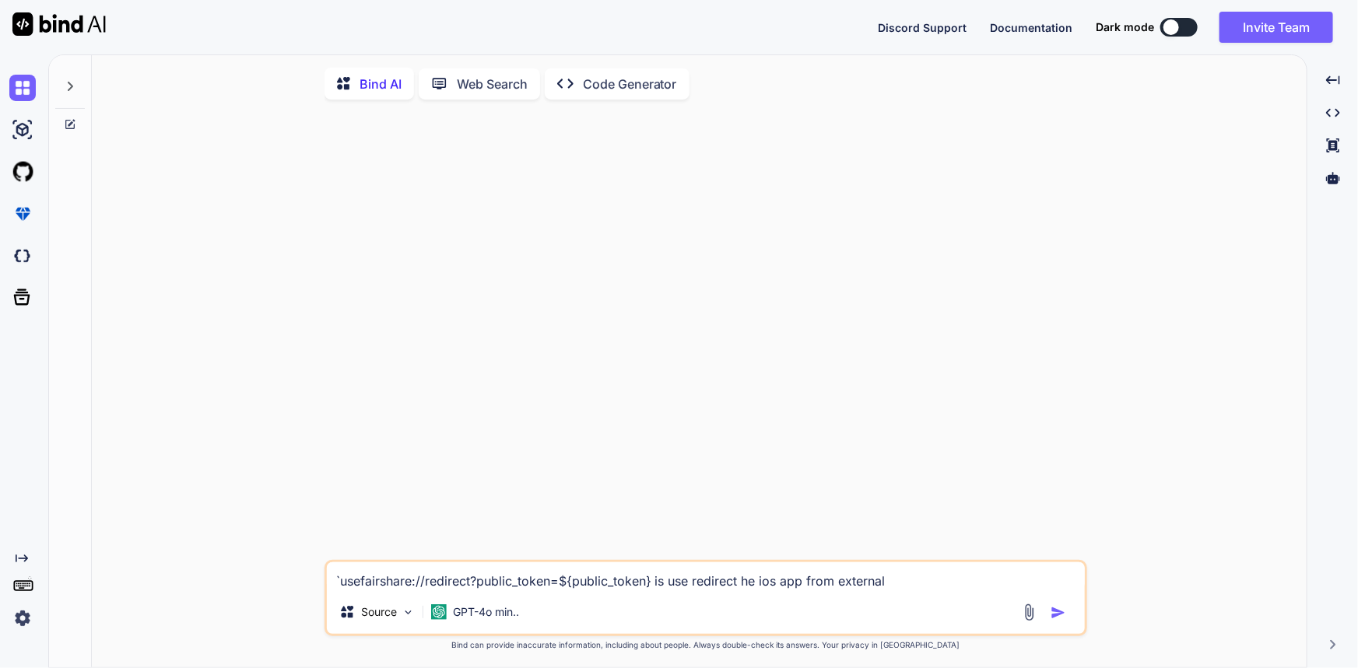
type textarea "x"
type textarea "`usefairshare://redirect?public_token=${public_token} is use redirect he ios ap…"
type textarea "x"
type textarea "`usefairshare://redirect?public_token=${public_token} is use redirect he ios ap…"
type textarea "x"
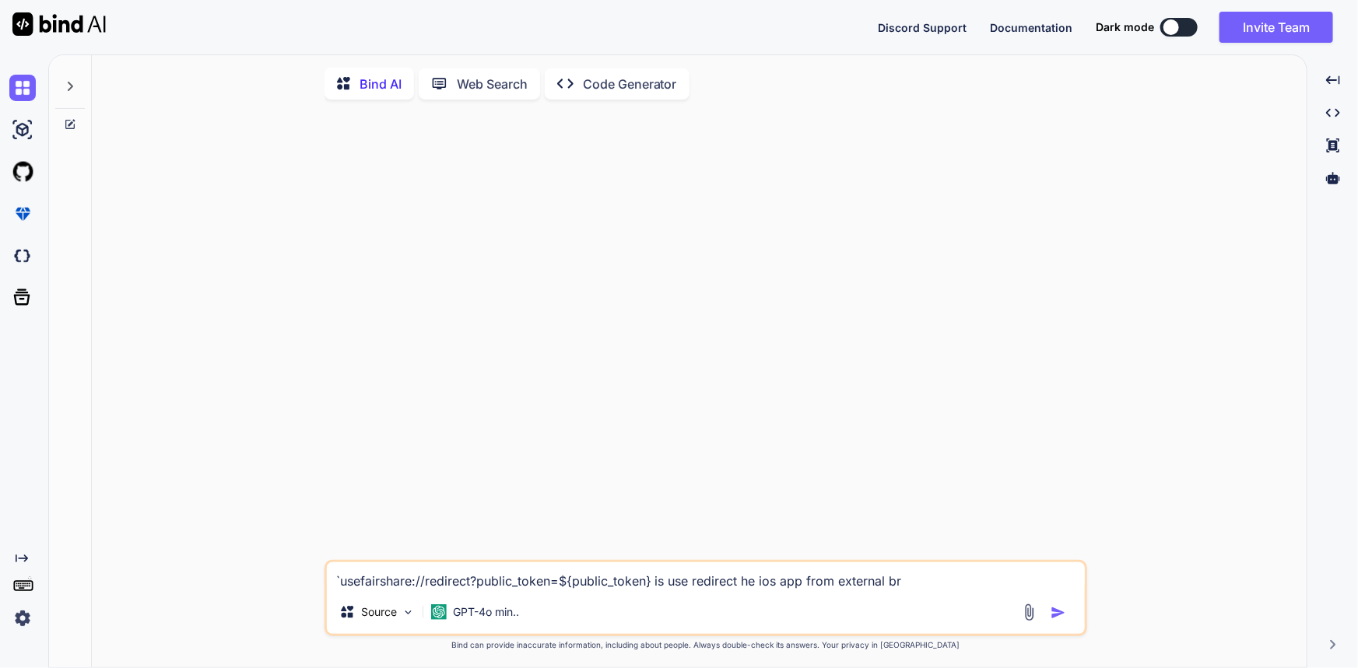
type textarea "`usefairshare://redirect?public_token=${public_token} is use redirect he ios ap…"
type textarea "x"
type textarea "`usefairshare://redirect?public_token=${public_token} is use redirect he ios ap…"
type textarea "x"
type textarea "`usefairshare://redirect?public_token=${public_token} is use redirect he ios ap…"
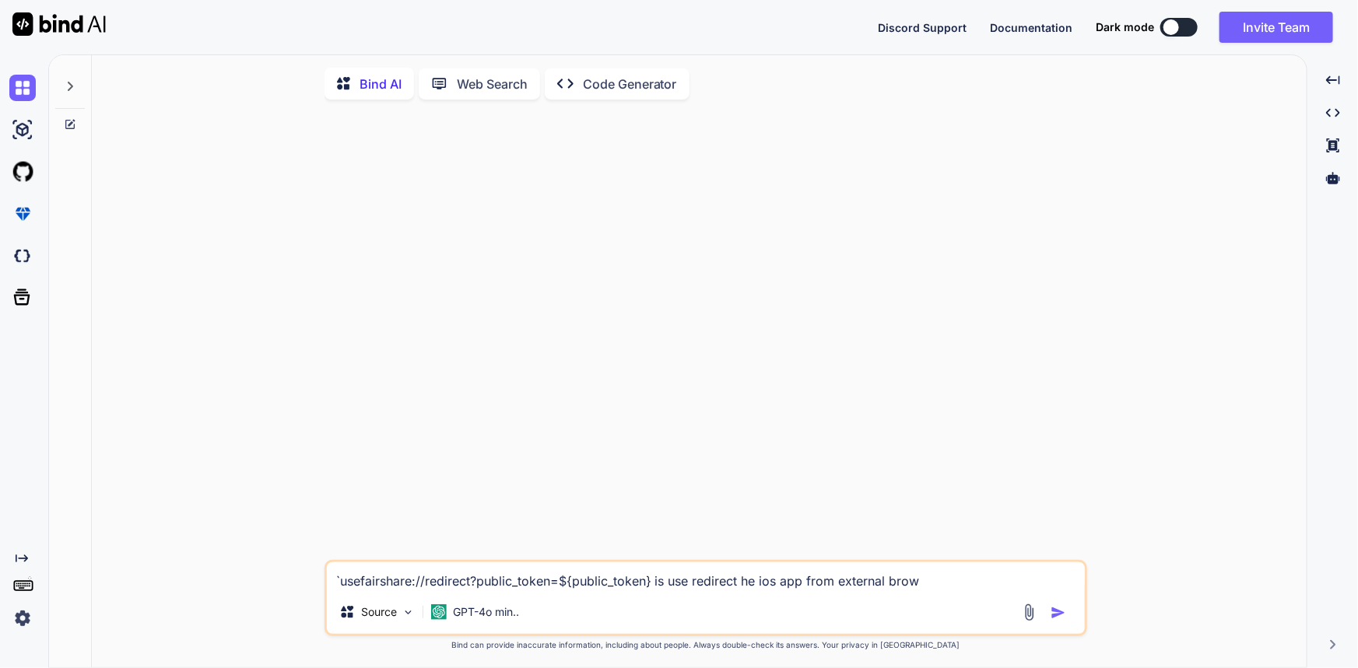
type textarea "x"
type textarea "`usefairshare://redirect?public_token=${public_token} is use redirect he ios ap…"
type textarea "x"
type textarea "`usefairshare://redirect?public_token=${public_token} is use redirect he ios ap…"
type textarea "x"
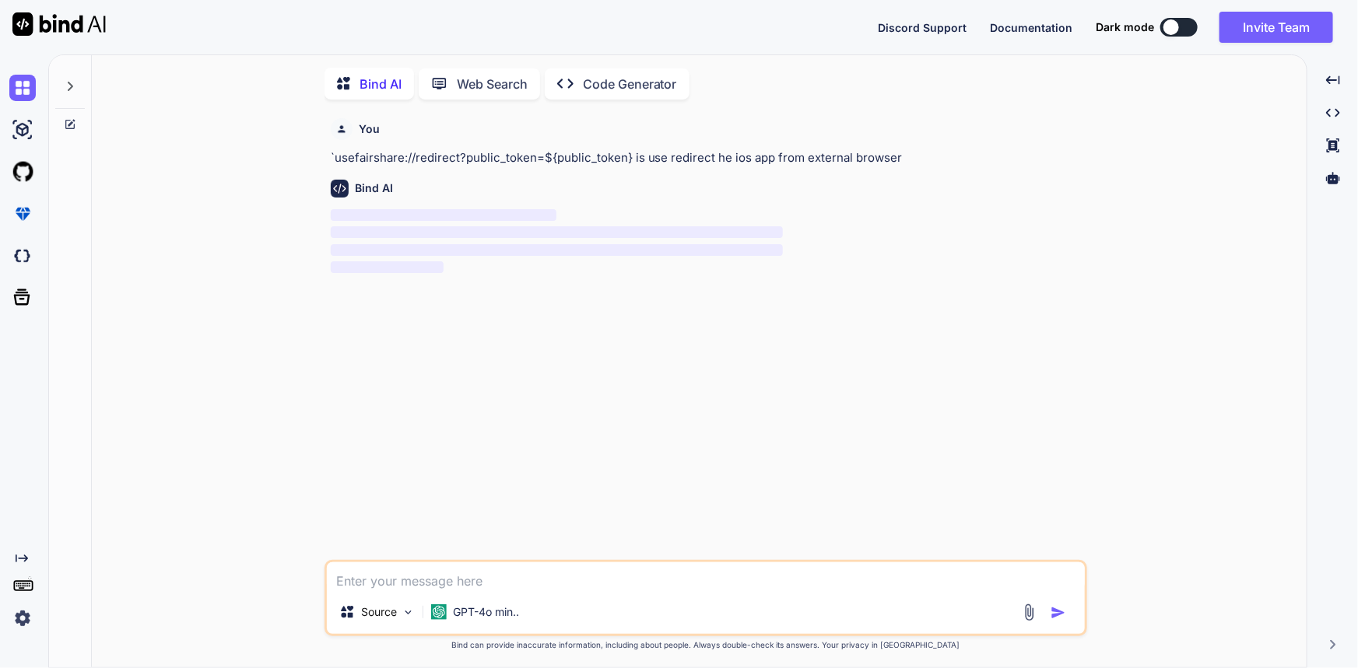
scroll to position [5, 0]
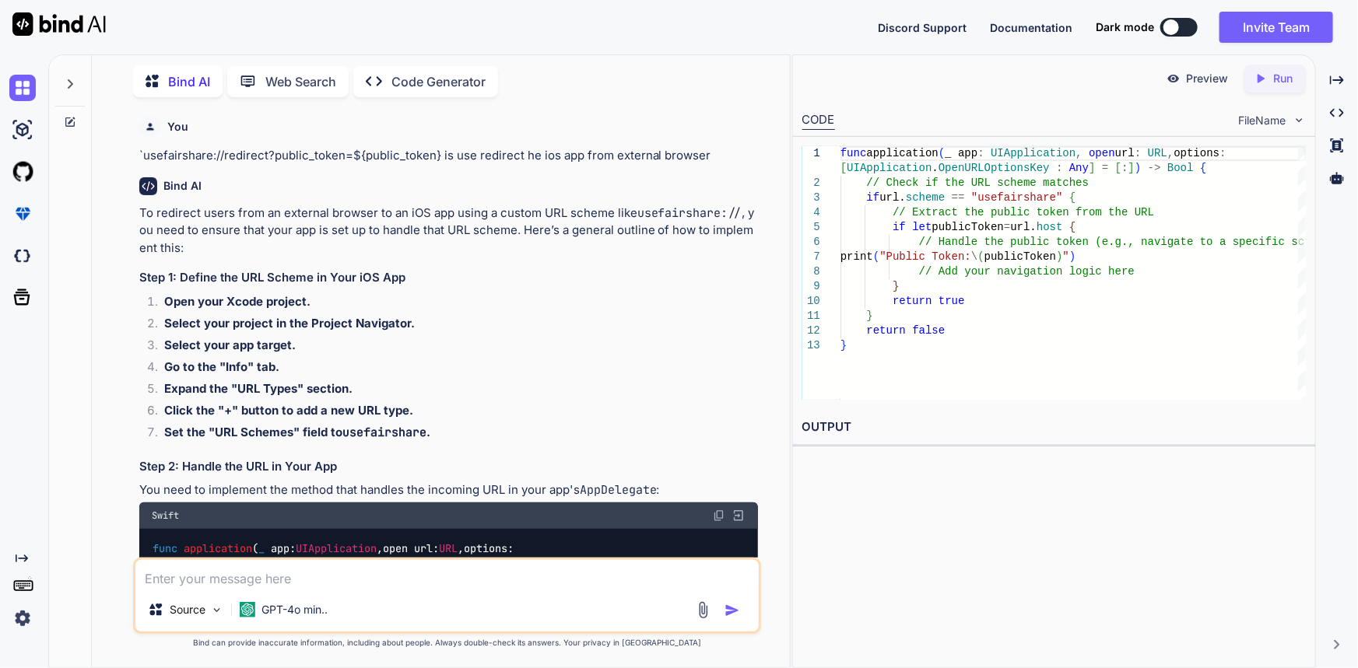
type textarea "x"
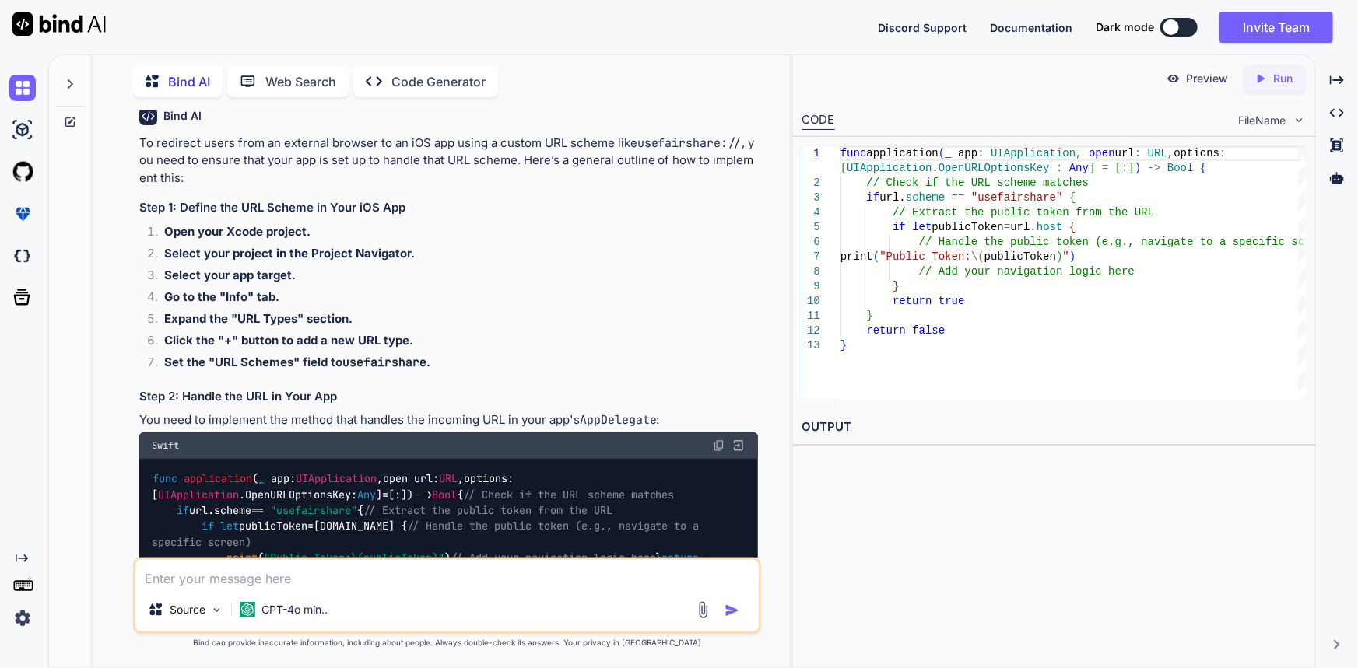
scroll to position [0, 0]
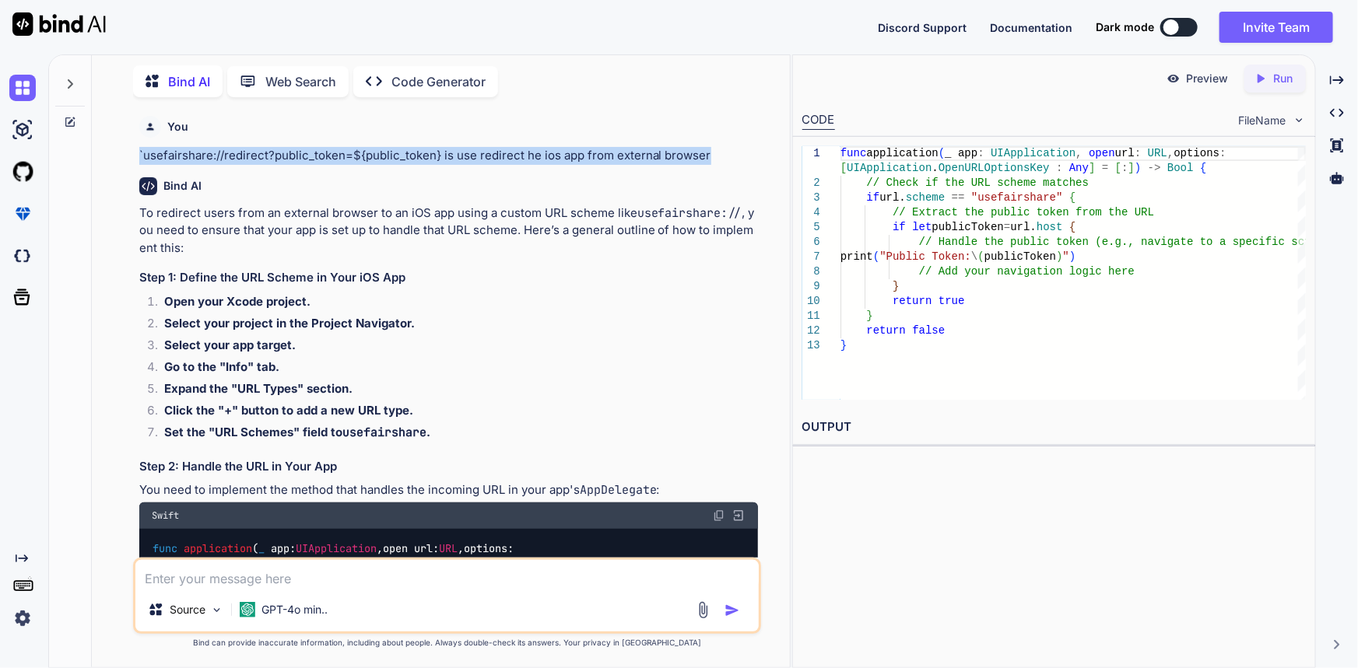
drag, startPoint x: 138, startPoint y: 152, endPoint x: 704, endPoint y: 149, distance: 565.7
click at [704, 149] on p "`usefairshare://redirect?public_token=${public_token} is use redirect he ios ap…" at bounding box center [448, 156] width 619 height 18
copy p "`usefairshare://redirect?public_token=${public_token} is use redirect he ios ap…"
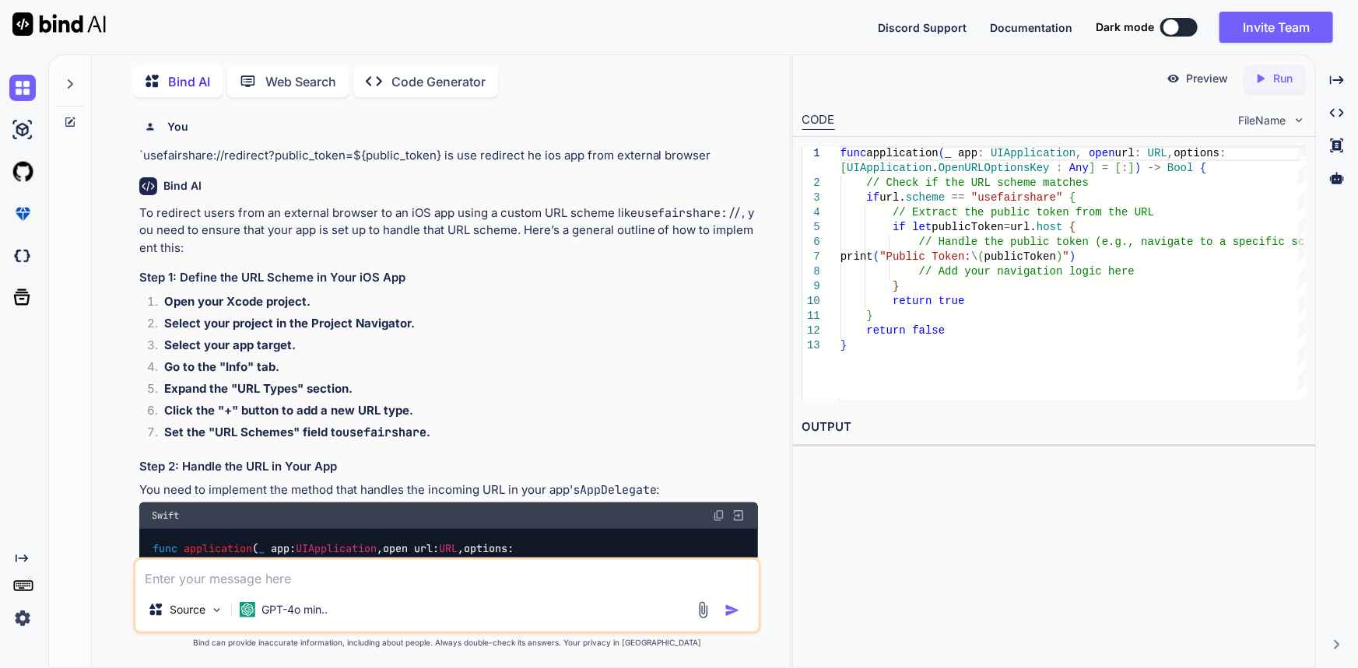
click at [560, 587] on textarea at bounding box center [447, 574] width 624 height 28
paste textarea "`usefairshare://redirect?public_token=${public_token} is use redirect he ios ap…"
type textarea "`usefairshare://redirect?public_token=${public_token} is use redirect he ios ap…"
type textarea "x"
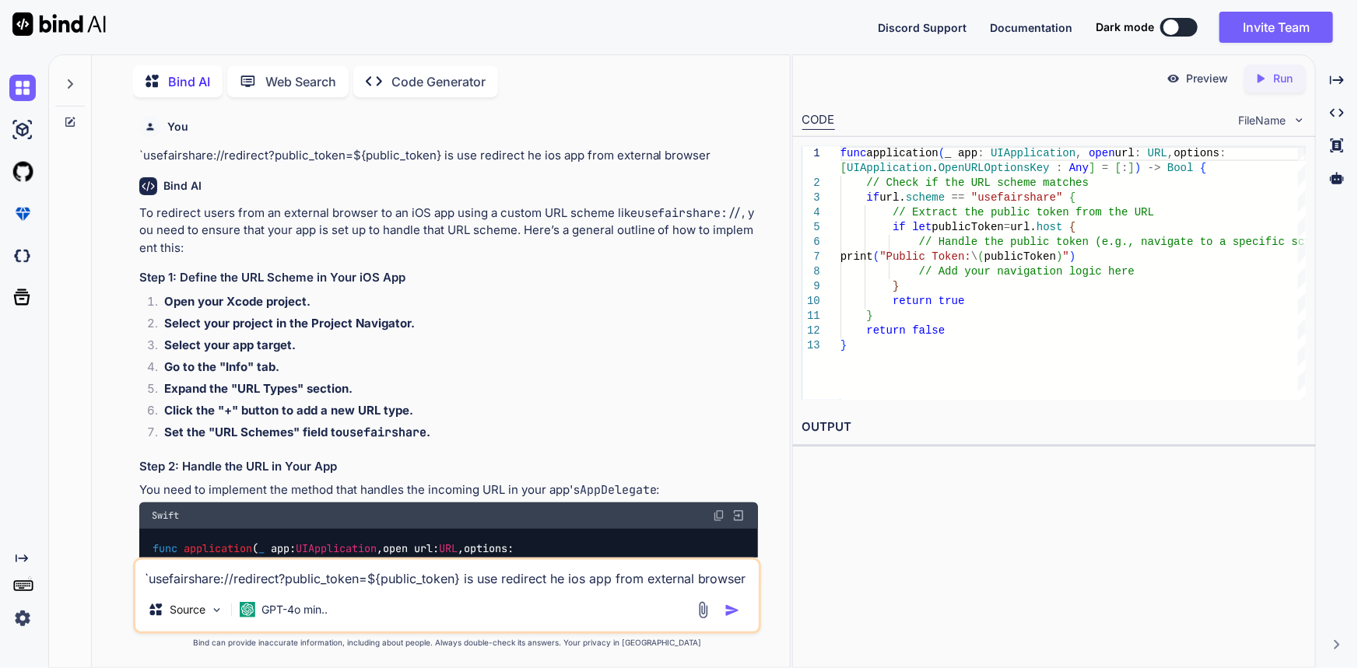
type textarea "`usefairshare://redirect?public_token=${public_token} is use redirect he ios ap…"
type textarea "x"
type textarea "`usefairshare://redirect?public_token=${public_token} is use redirect he ios ap…"
type textarea "x"
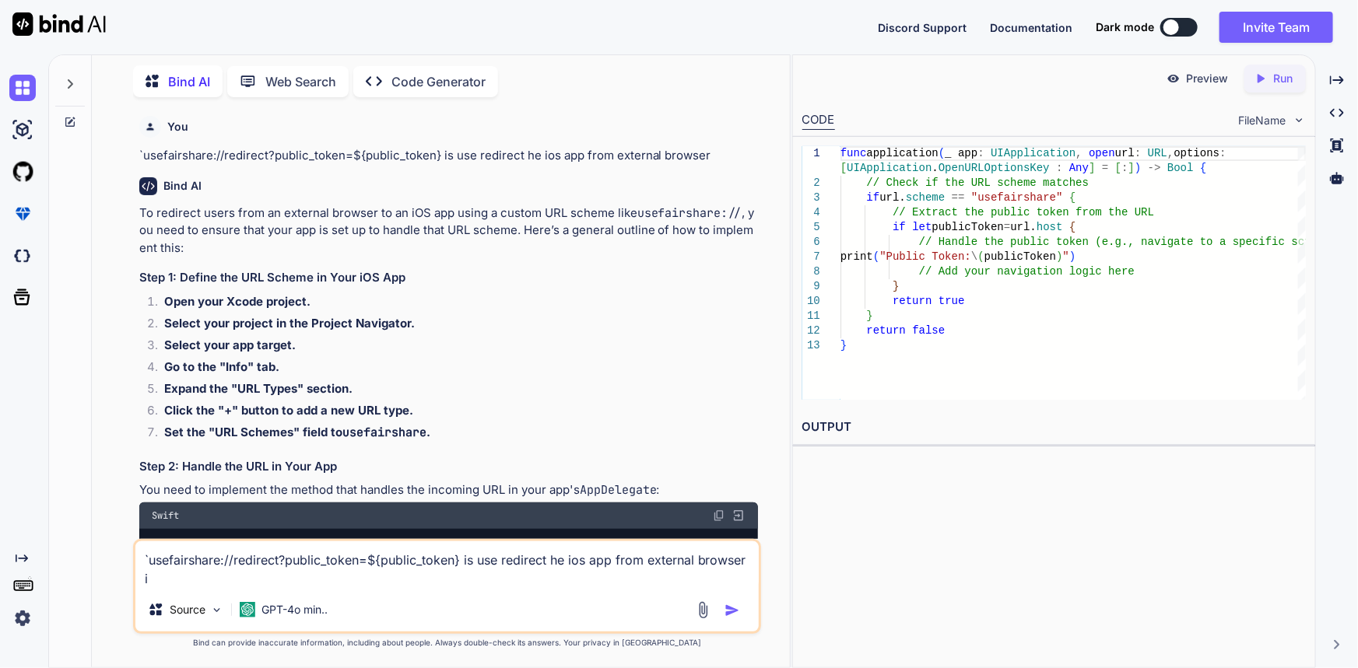
type textarea "`usefairshare://redirect?public_token=${public_token} is use redirect he ios ap…"
type textarea "x"
type textarea "`usefairshare://redirect?public_token=${public_token} is use redirect he ios ap…"
type textarea "x"
type textarea "`usefairshare://redirect?public_token=${public_token} is use redirect he ios ap…"
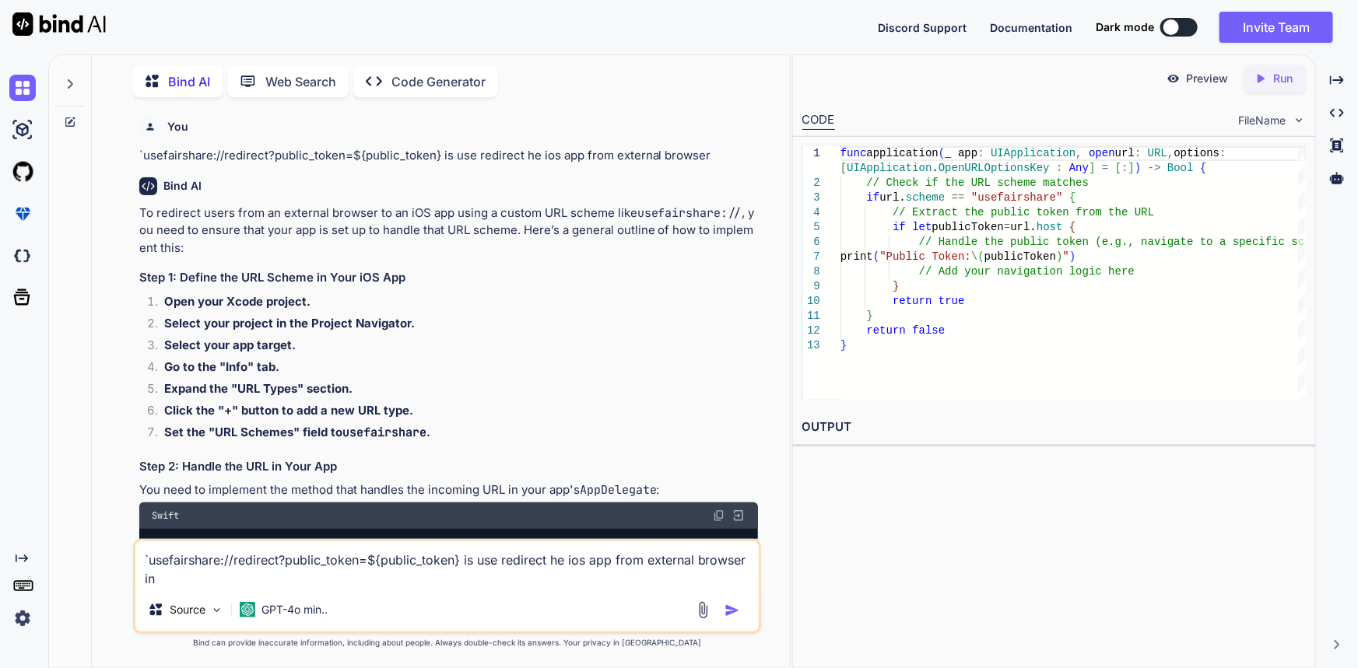
type textarea "x"
type textarea "`usefairshare://redirect?public_token=${public_token} is use redirect he ios ap…"
type textarea "x"
type textarea "`usefairshare://redirect?public_token=${public_token} is use redirect he ios ap…"
type textarea "x"
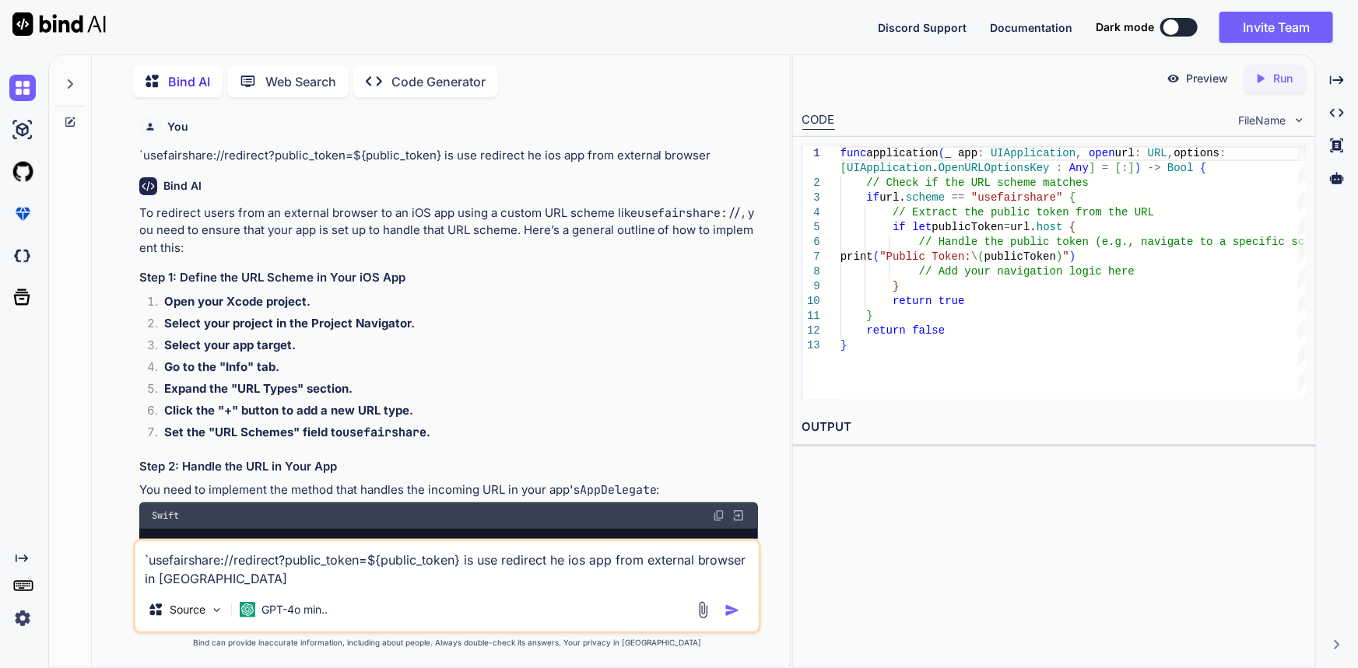
type textarea "`usefairshare://redirect?public_token=${public_token} is use redirect he ios ap…"
type textarea "x"
type textarea "`usefairshare://redirect?public_token=${public_token} is use redirect he ios ap…"
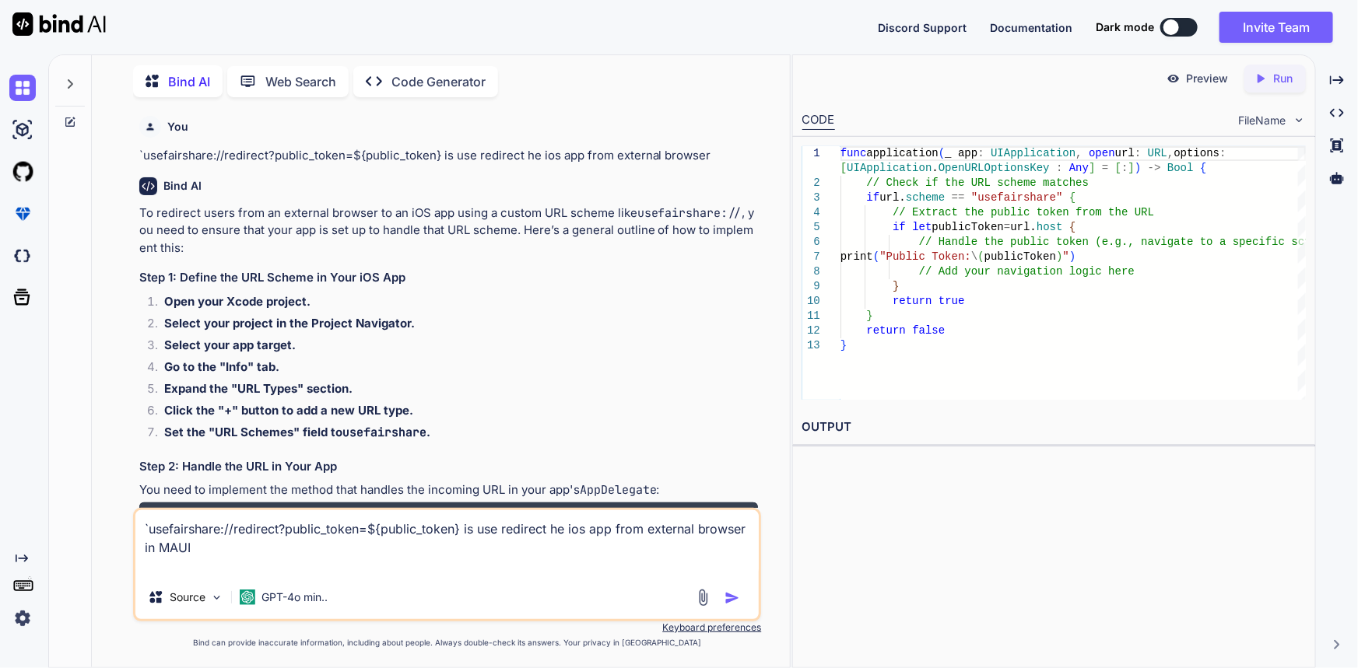
type textarea "x"
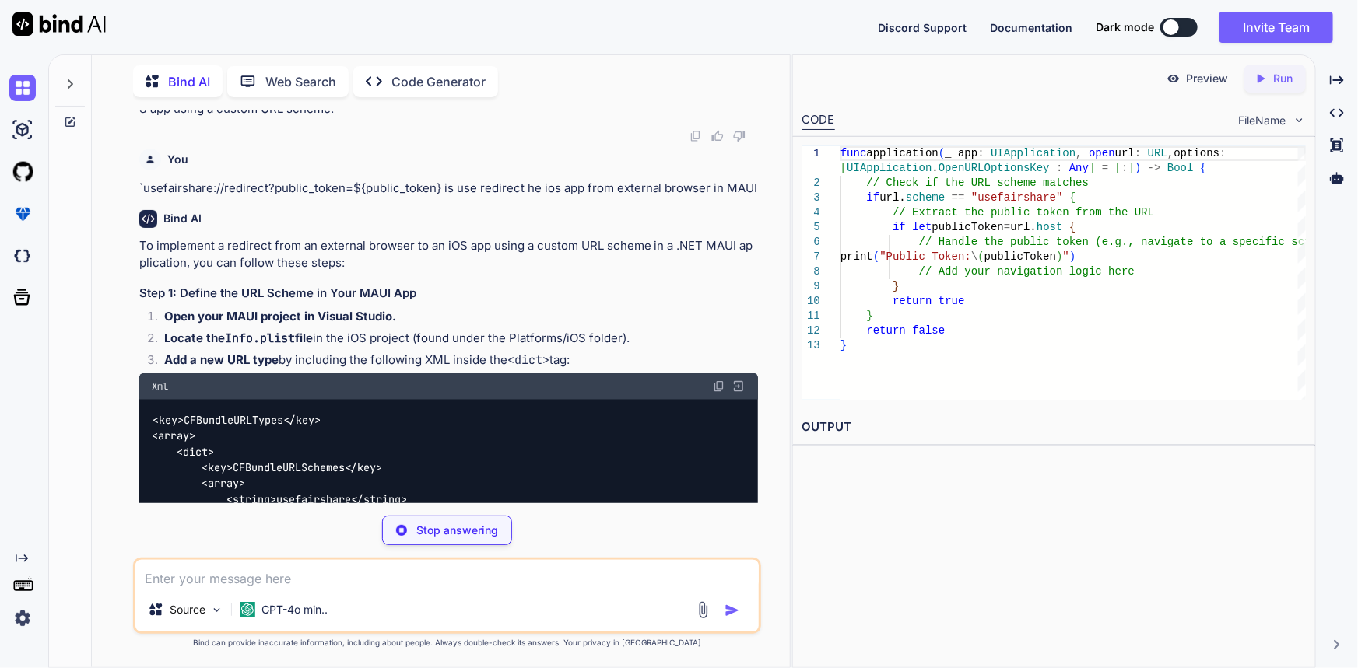
scroll to position [973, 0]
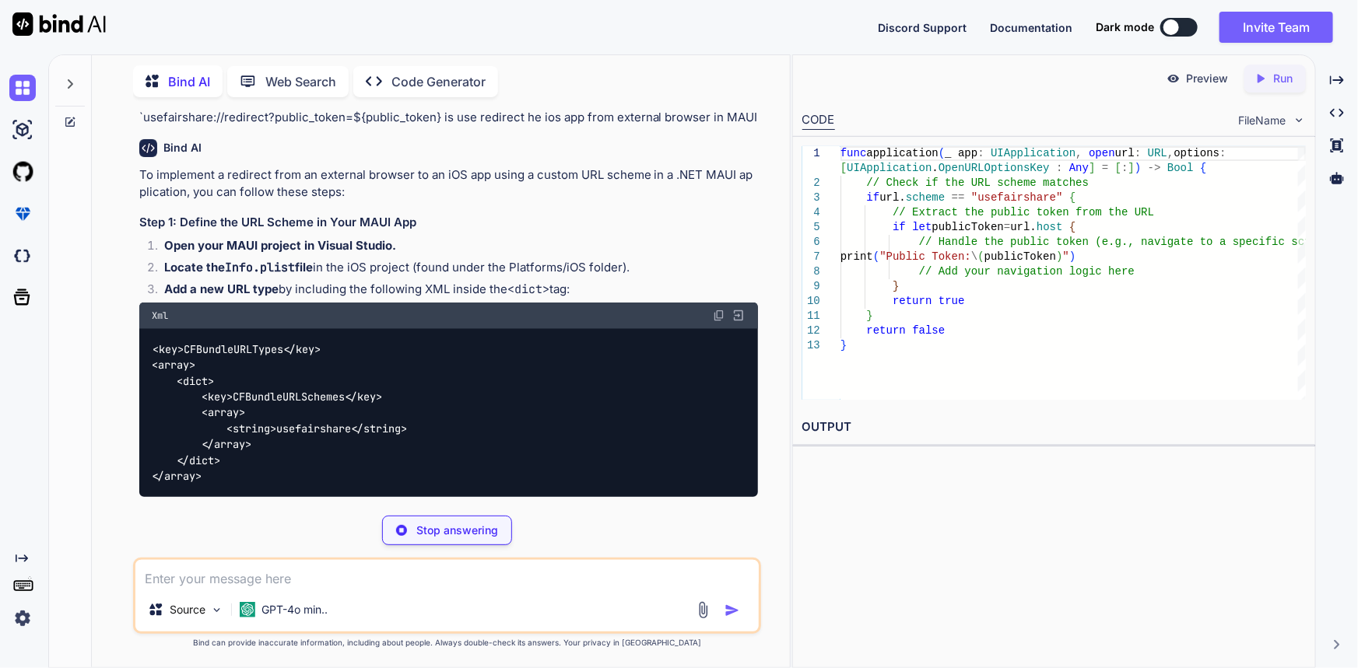
click at [282, 275] on code "Info.plist" at bounding box center [260, 268] width 70 height 16
click at [335, 281] on li "Locate the Info.plist file in the iOS project (found under the Platforms/iOS fo…" at bounding box center [455, 270] width 607 height 22
drag, startPoint x: 355, startPoint y: 377, endPoint x: 634, endPoint y: 379, distance: 279.3
click at [634, 281] on li "Locate the Info.plist file in the iOS project (found under the Platforms/iOS fo…" at bounding box center [455, 270] width 607 height 22
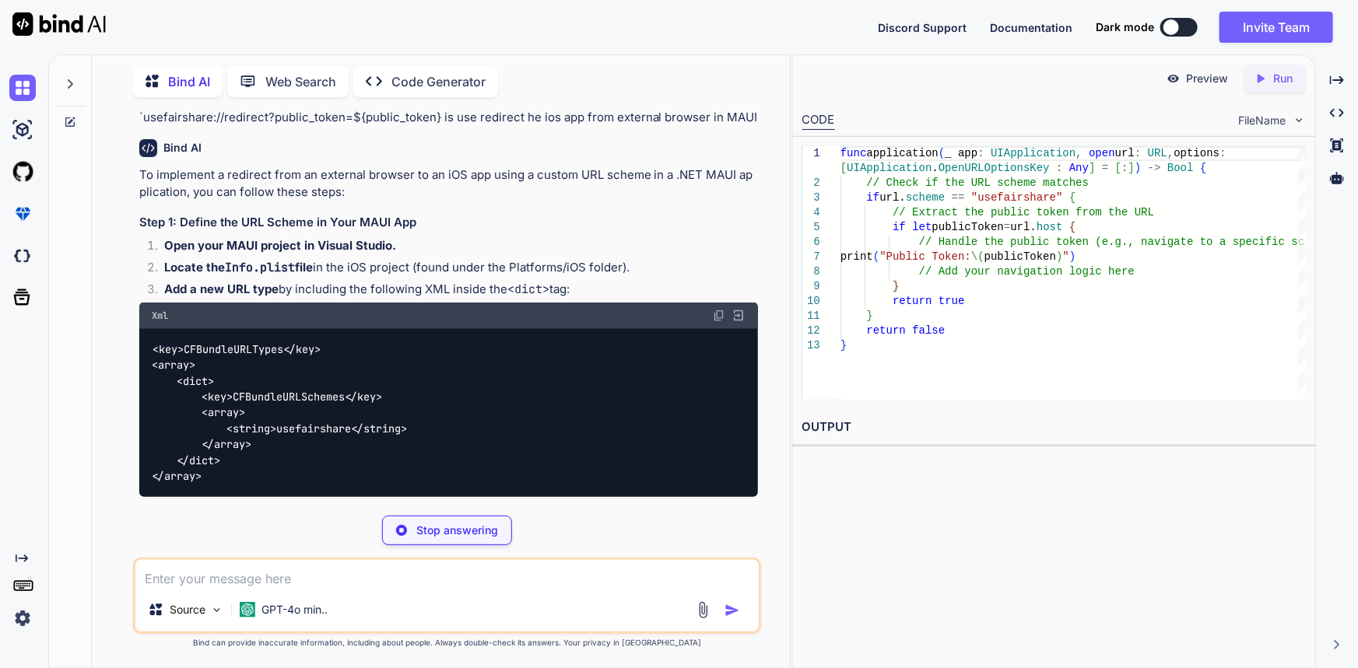
click at [636, 281] on li "Locate the Info.plist file in the iOS project (found under the Platforms/iOS fo…" at bounding box center [455, 270] width 607 height 22
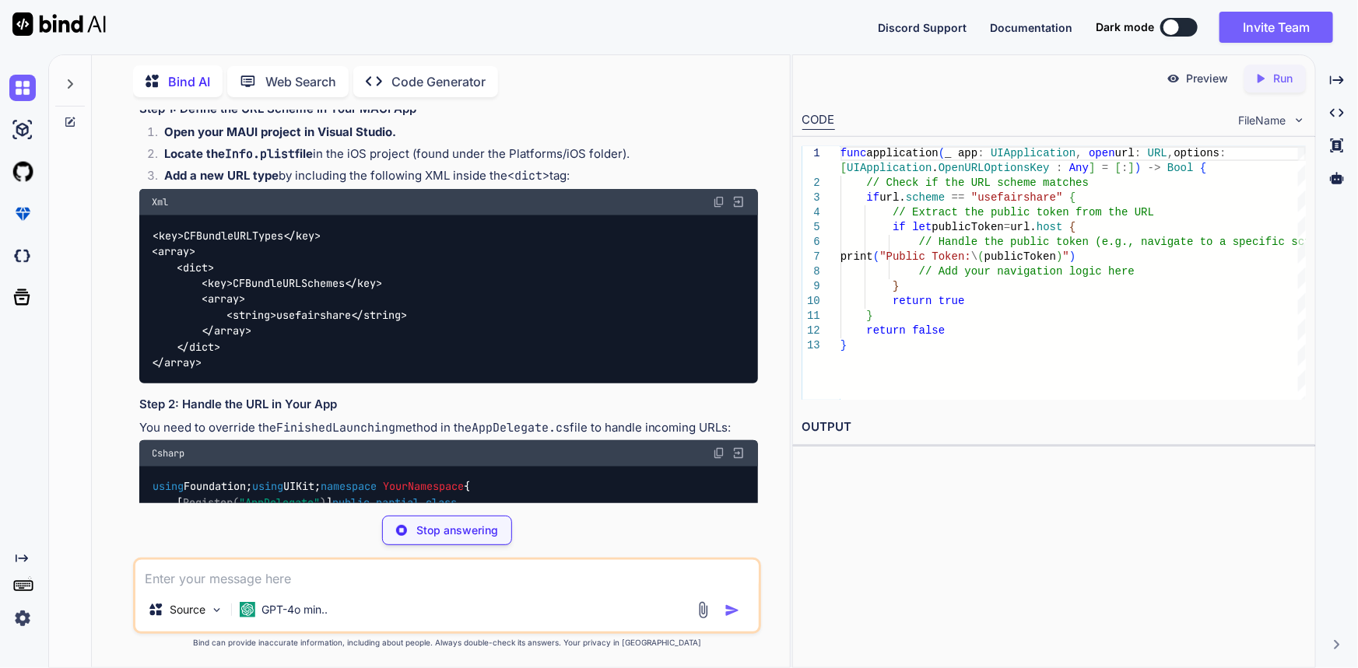
scroll to position [1115, 0]
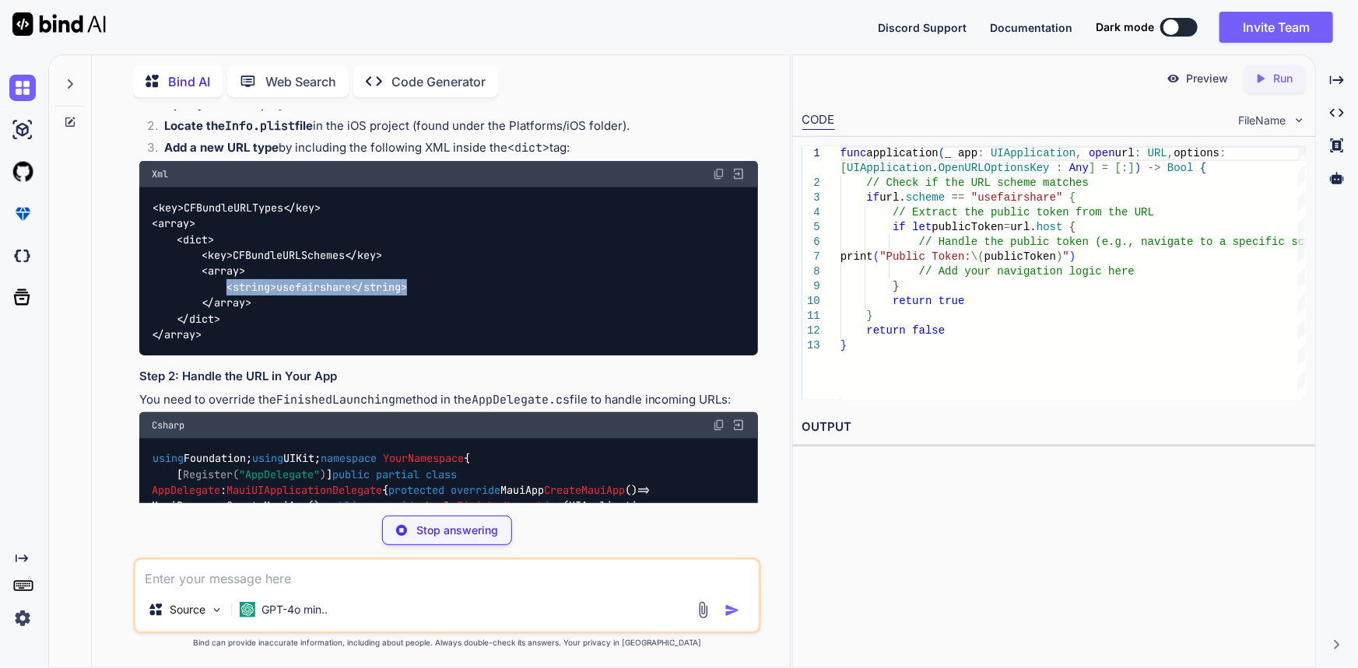
drag, startPoint x: 227, startPoint y: 401, endPoint x: 412, endPoint y: 395, distance: 185.3
click at [412, 356] on div "< key > CFBundleURLTypes </ key > < array > < dict > < key > CFBundleURLSchemes…" at bounding box center [448, 272] width 619 height 168
drag, startPoint x: 414, startPoint y: 395, endPoint x: 227, endPoint y: 401, distance: 186.8
click at [227, 356] on div "< key > CFBundleURLTypes </ key > < array > < dict > < key > CFBundleURLSchemes…" at bounding box center [448, 272] width 619 height 168
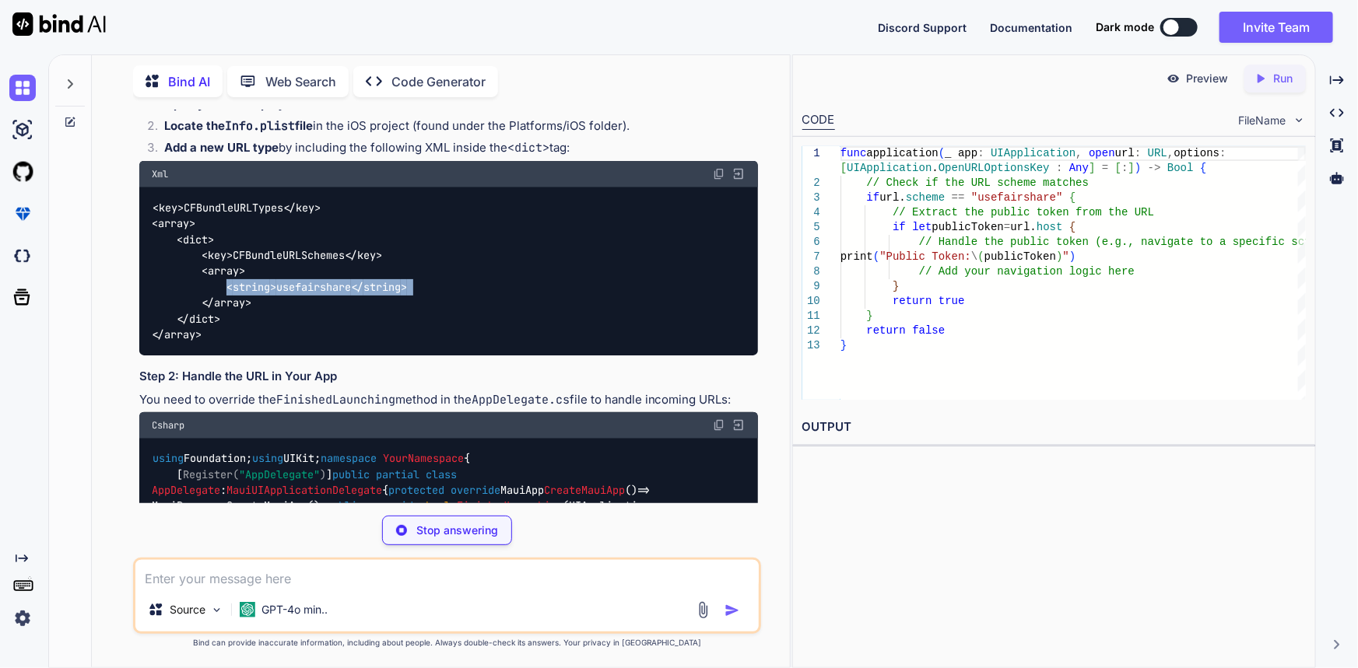
click at [227, 294] on span "< string >" at bounding box center [251, 287] width 50 height 14
type textarea "x"
type textarea "<key>CFBundleURLTypes</key> <array> <dict> <key>CFBundleURLSchemes</key> <array…"
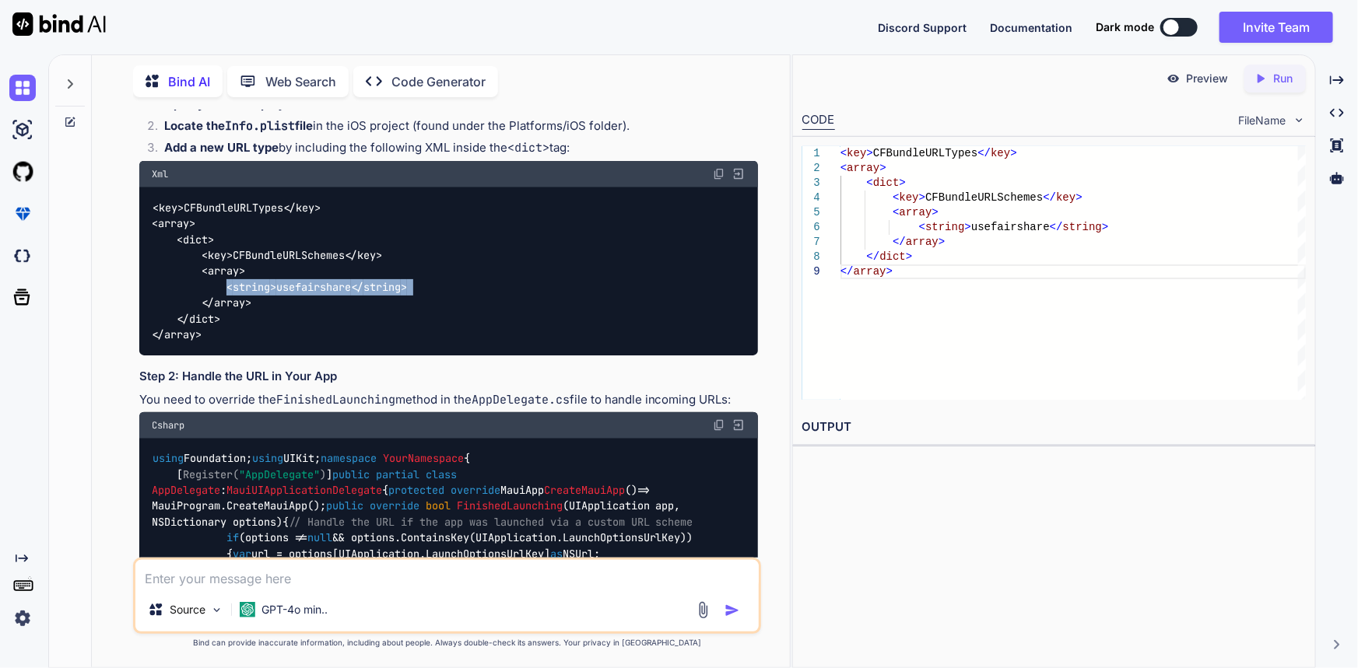
drag, startPoint x: 227, startPoint y: 398, endPoint x: 411, endPoint y: 396, distance: 183.6
click at [407, 343] on code "< key > CFBundleURLTypes </ key > < array > < dict > < key > CFBundleURLSchemes…" at bounding box center [279, 271] width 255 height 143
click at [407, 294] on span "</ string >" at bounding box center [379, 287] width 56 height 14
drag, startPoint x: 411, startPoint y: 396, endPoint x: 227, endPoint y: 394, distance: 183.6
click at [227, 343] on code "< key > CFBundleURLTypes </ key > < array > < dict > < key > CFBundleURLSchemes…" at bounding box center [279, 271] width 255 height 143
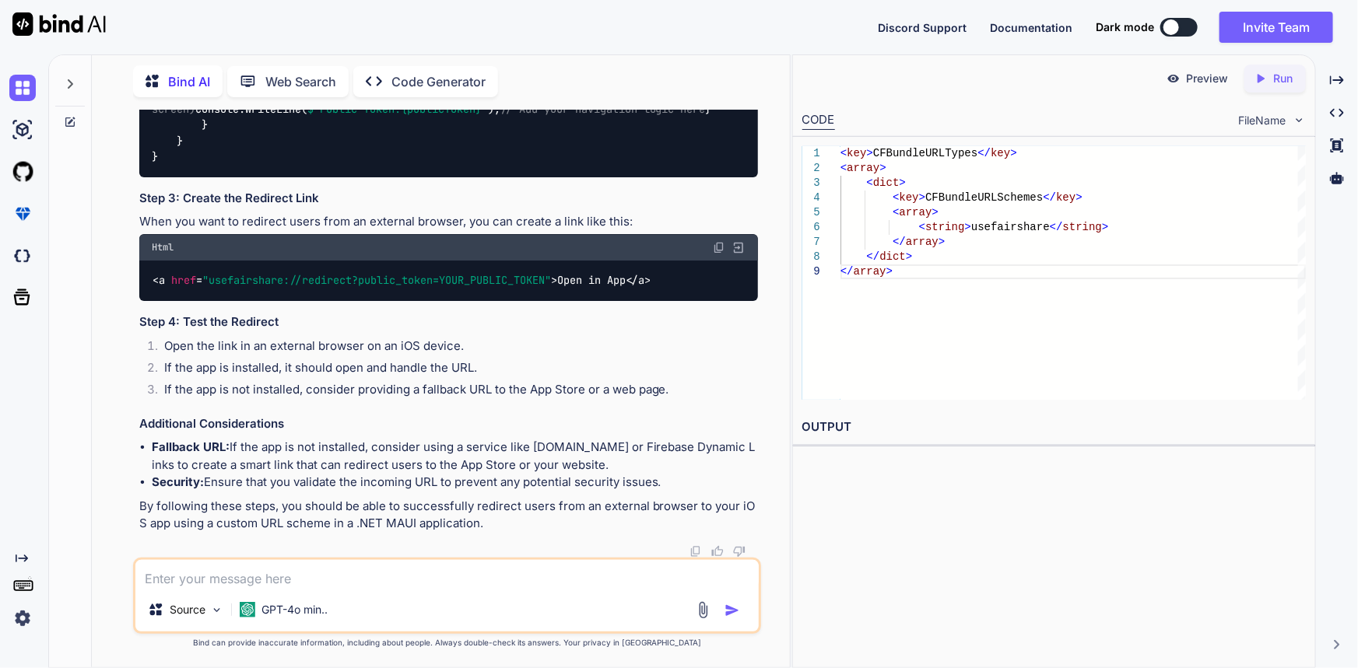
scroll to position [2145, 0]
click at [721, 248] on img at bounding box center [719, 247] width 12 height 12
click at [499, 591] on div "Source GPT-4o min.." at bounding box center [447, 596] width 629 height 76
click at [490, 582] on textarea at bounding box center [447, 574] width 624 height 28
paste textarea "<a href="usefairshare://redirect?public_token=YOUR_PUBLIC_TOKEN">Open in App</a>"
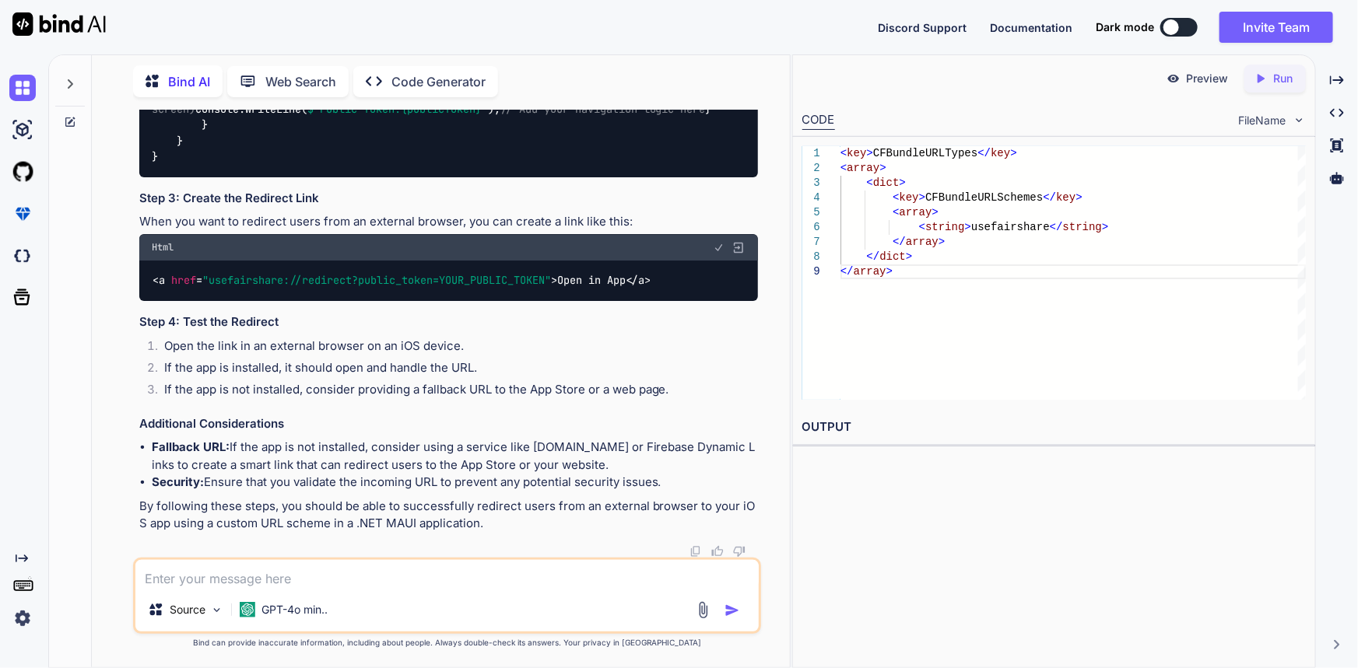
type textarea "<a href="usefairshare://redirect?public_token=YOUR_PUBLIC_TOKEN">Open in App</a>"
type textarea "x"
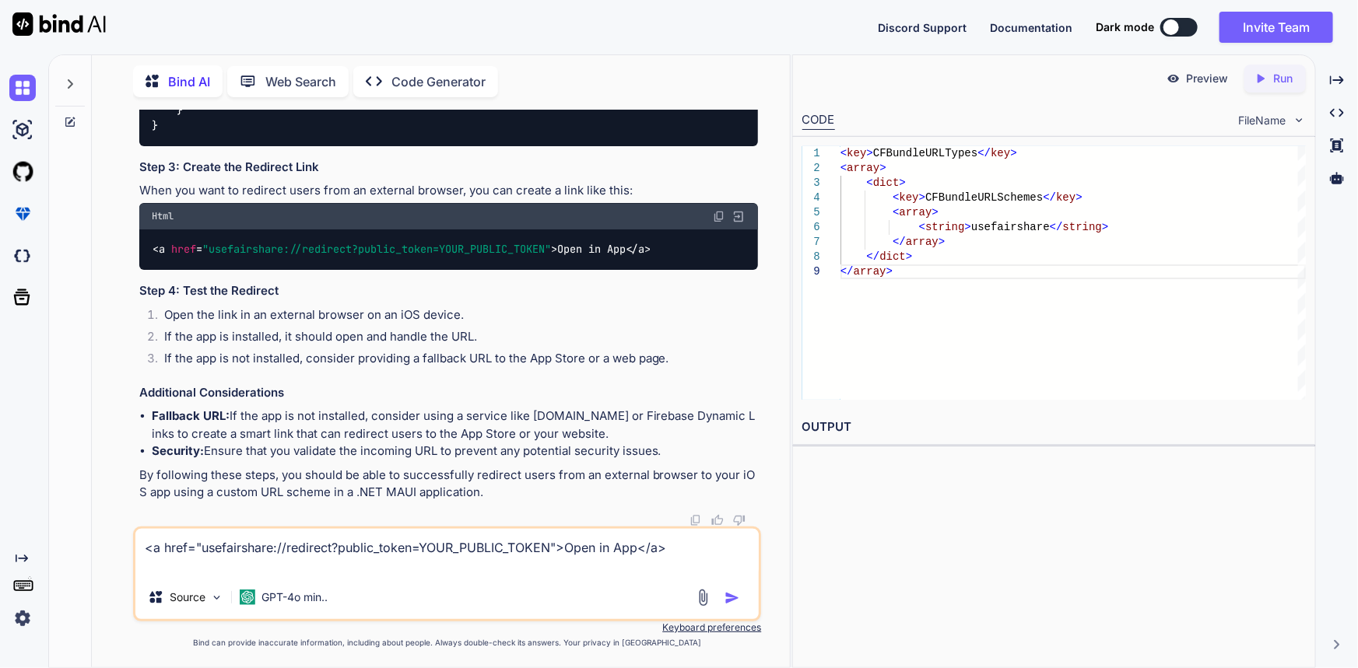
type textarea "<a href="usefairshare://redirect?public_token=YOUR_PUBLIC_TOKEN">Open in App</a…"
type textarea "x"
type textarea "<a href="usefairshare://redirect?public_token=YOUR_PUBLIC_TOKEN">Open in App</a…"
type textarea "x"
type textarea "<a href="usefairshare://redirect?public_token=YOUR_PUBLIC_TOKEN">Open in App</a…"
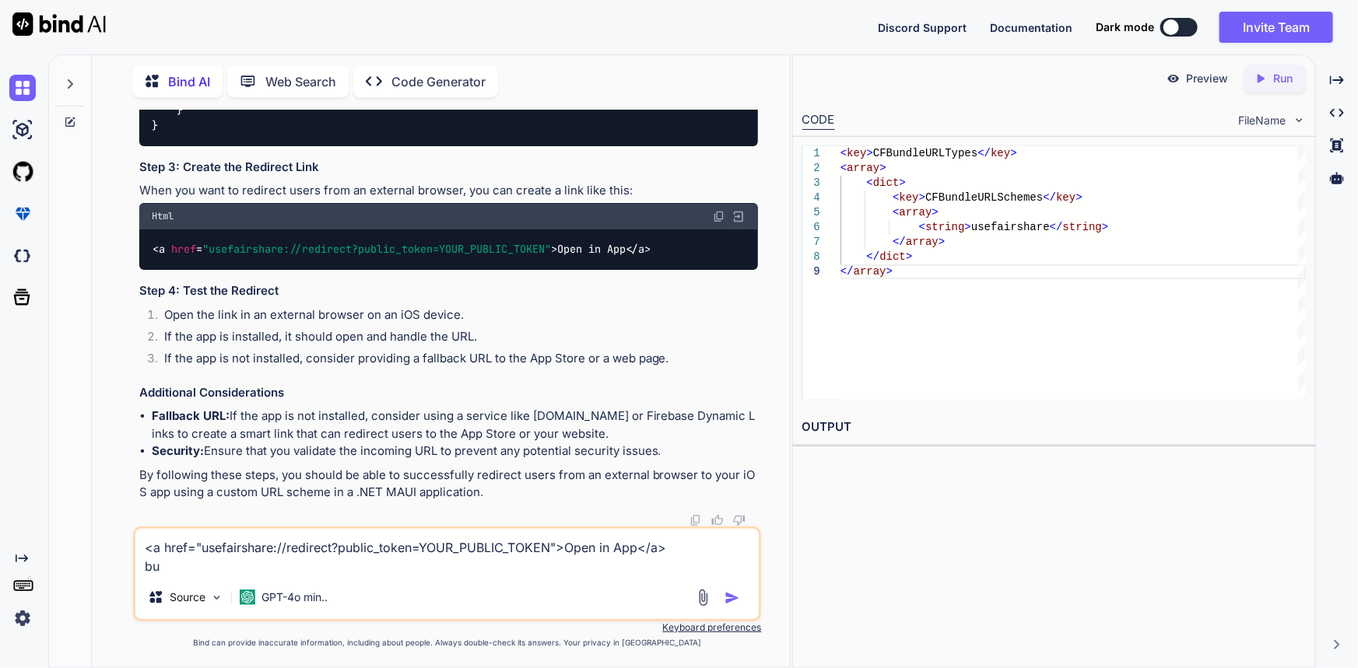
type textarea "x"
type textarea "<a href="usefairshare://redirect?public_token=YOUR_PUBLIC_TOKEN">Open in App</a…"
type textarea "x"
type textarea "<a href="usefairshare://redirect?public_token=YOUR_PUBLIC_TOKEN">Open in App</a…"
type textarea "x"
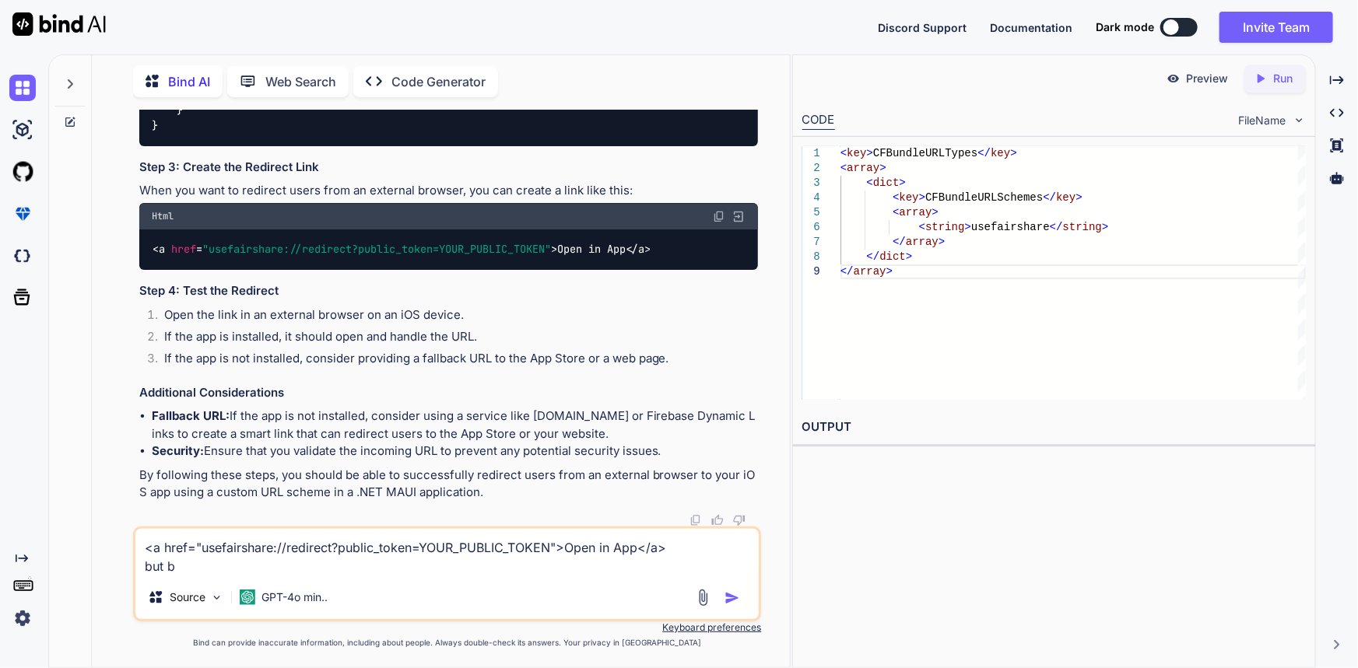
type textarea "<a href="usefairshare://redirect?public_token=YOUR_PUBLIC_TOKEN">Open in App</a…"
type textarea "x"
type textarea "<a href="usefairshare://redirect?public_token=YOUR_PUBLIC_TOKEN">Open in App</a…"
type textarea "x"
type textarea "<a href="usefairshare://redirect?public_token=YOUR_PUBLIC_TOKEN">Open in App</a…"
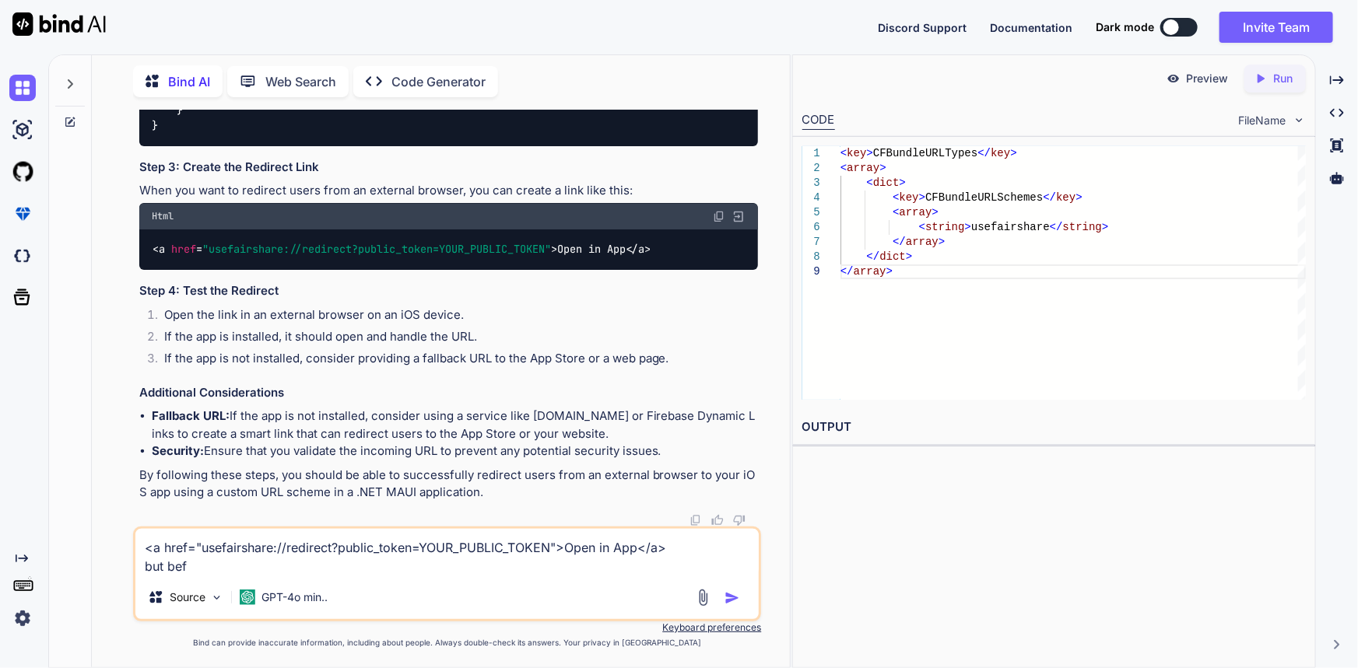
type textarea "x"
type textarea "<a href="usefairshare://redirect?public_token=YOUR_PUBLIC_TOKEN">Open in App</a…"
type textarea "x"
type textarea "<a href="usefairshare://redirect?public_token=YOUR_PUBLIC_TOKEN">Open in App</a…"
type textarea "x"
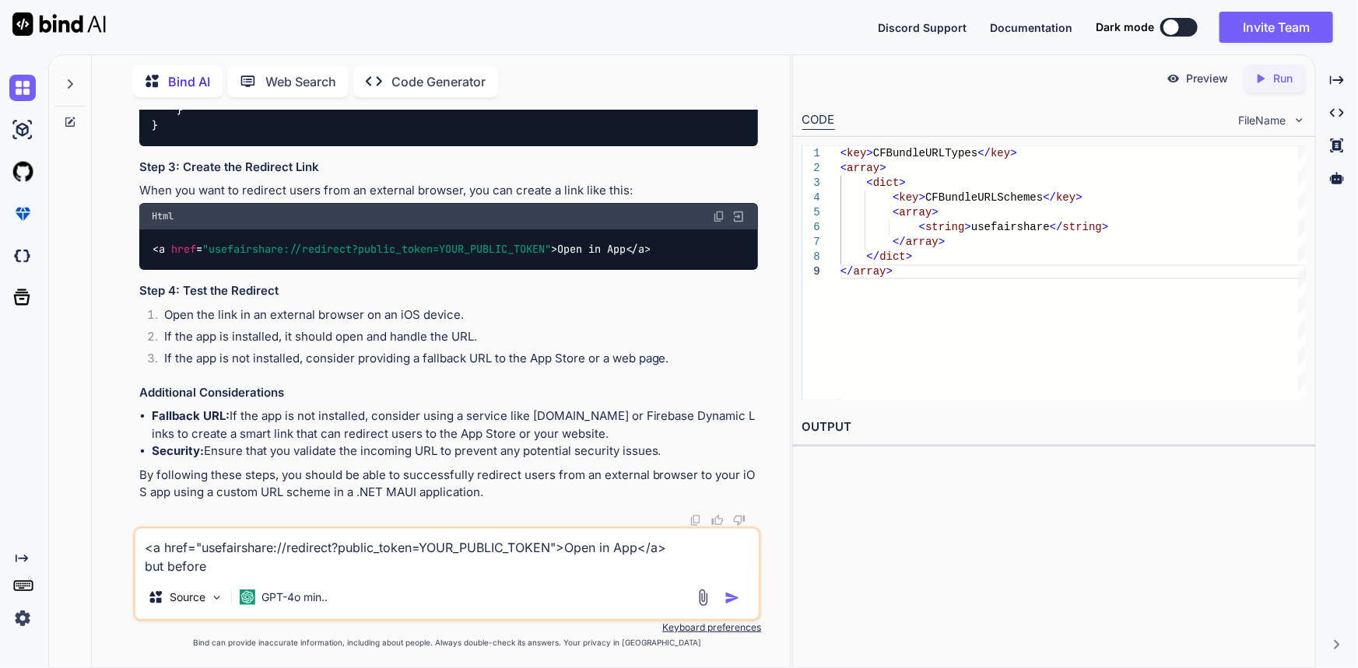
type textarea "<a href="usefairshare://redirect?public_token=YOUR_PUBLIC_TOKEN">Open in App</a…"
type textarea "x"
type textarea "<a href="usefairshare://redirect?public_token=YOUR_PUBLIC_TOKEN">Open in App</a…"
type textarea "x"
type textarea "<a href="usefairshare://redirect?public_token=YOUR_PUBLIC_TOKEN">Open in App</a…"
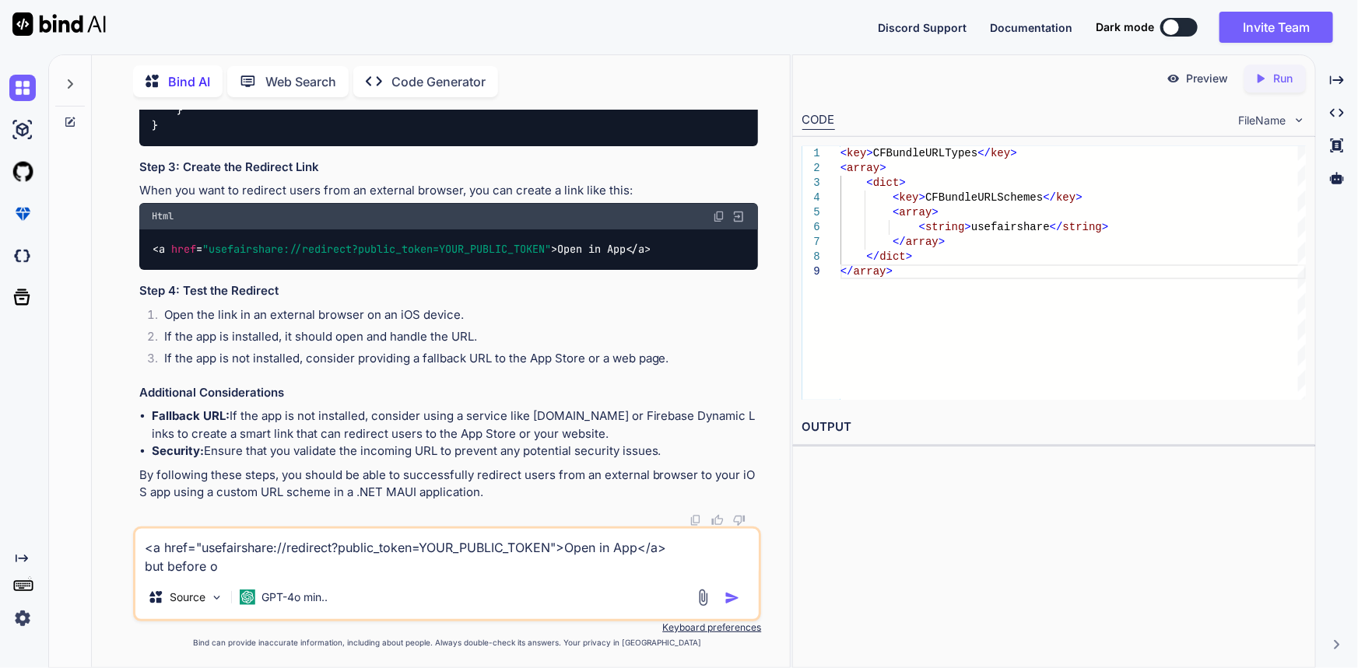
type textarea "x"
type textarea "<a href="usefairshare://redirect?public_token=YOUR_PUBLIC_TOKEN">Open in App</a…"
type textarea "x"
type textarea "<a href="usefairshare://redirect?public_token=YOUR_PUBLIC_TOKEN">Open in App</a…"
type textarea "x"
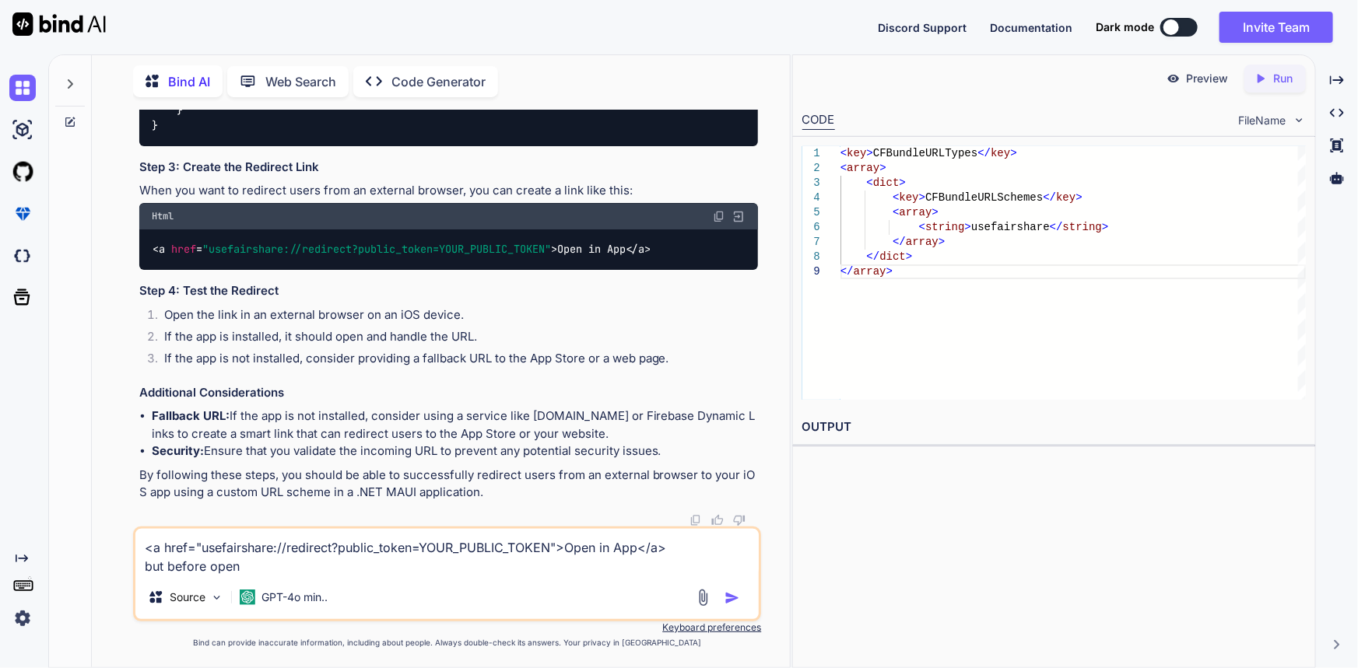
type textarea "<a href="usefairshare://redirect?public_token=YOUR_PUBLIC_TOKEN">Open in App</a…"
type textarea "x"
type textarea "<a href="usefairshare://redirect?public_token=YOUR_PUBLIC_TOKEN">Open in App</a…"
type textarea "x"
type textarea "<a href="usefairshare://redirect?public_token=YOUR_PUBLIC_TOKEN">Open in App</a…"
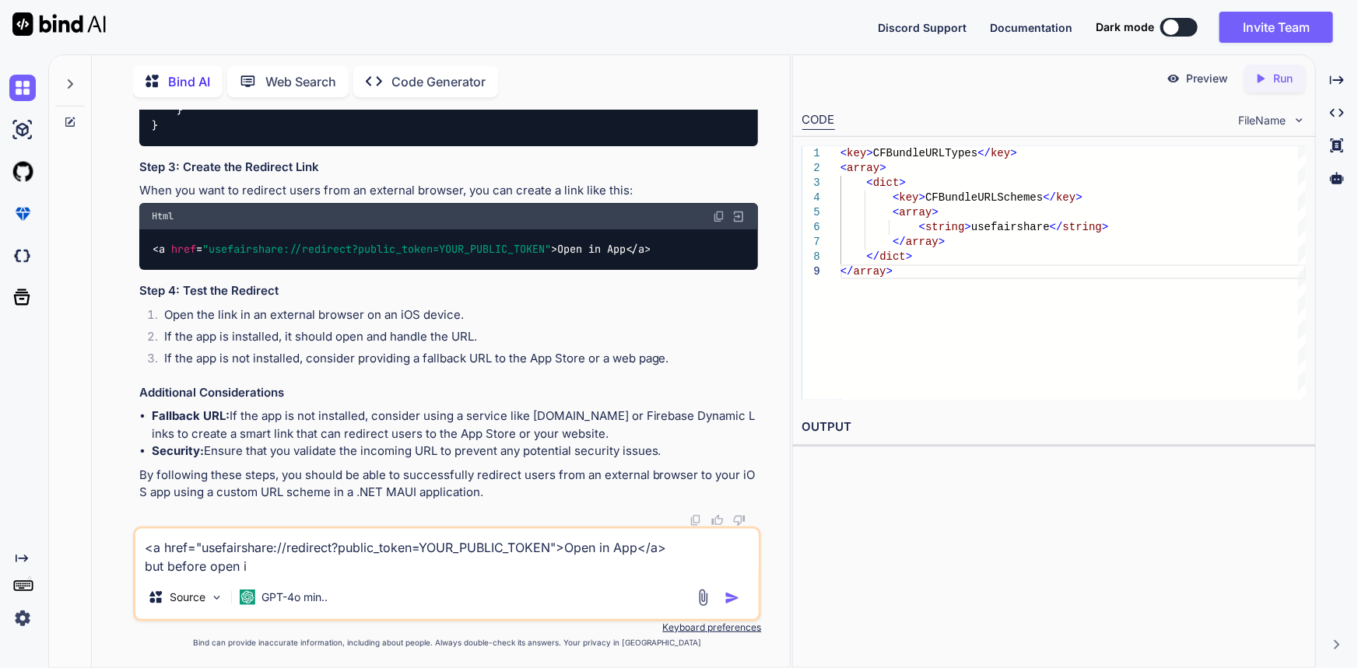
type textarea "x"
type textarea "<a href="usefairshare://redirect?public_token=YOUR_PUBLIC_TOKEN">Open in App</a…"
type textarea "x"
type textarea "<a href="usefairshare://redirect?public_token=YOUR_PUBLIC_TOKEN">Open in App</a…"
type textarea "x"
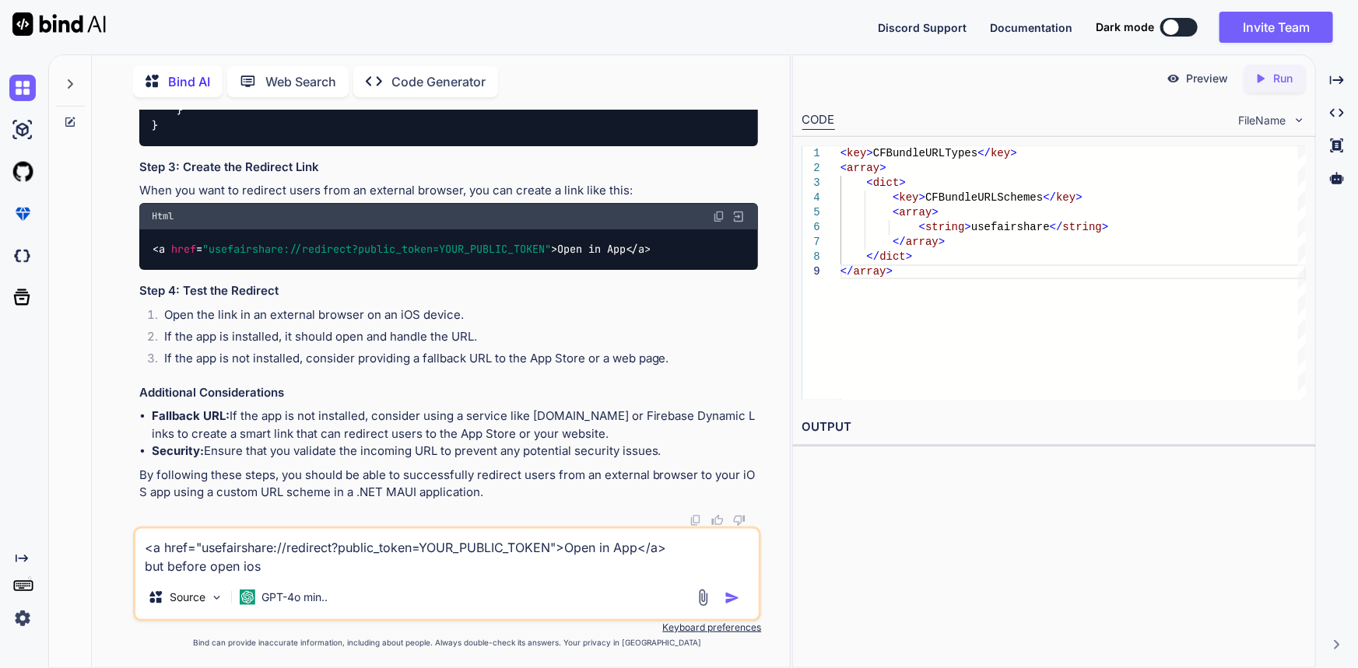
type textarea "<a href="usefairshare://redirect?public_token=YOUR_PUBLIC_TOKEN">Open in App</a…"
type textarea "x"
type textarea "<a href="usefairshare://redirect?public_token=YOUR_PUBLIC_TOKEN">Open in App</a…"
type textarea "x"
type textarea "<a href="usefairshare://redirect?public_token=YOUR_PUBLIC_TOKEN">Open in App</a…"
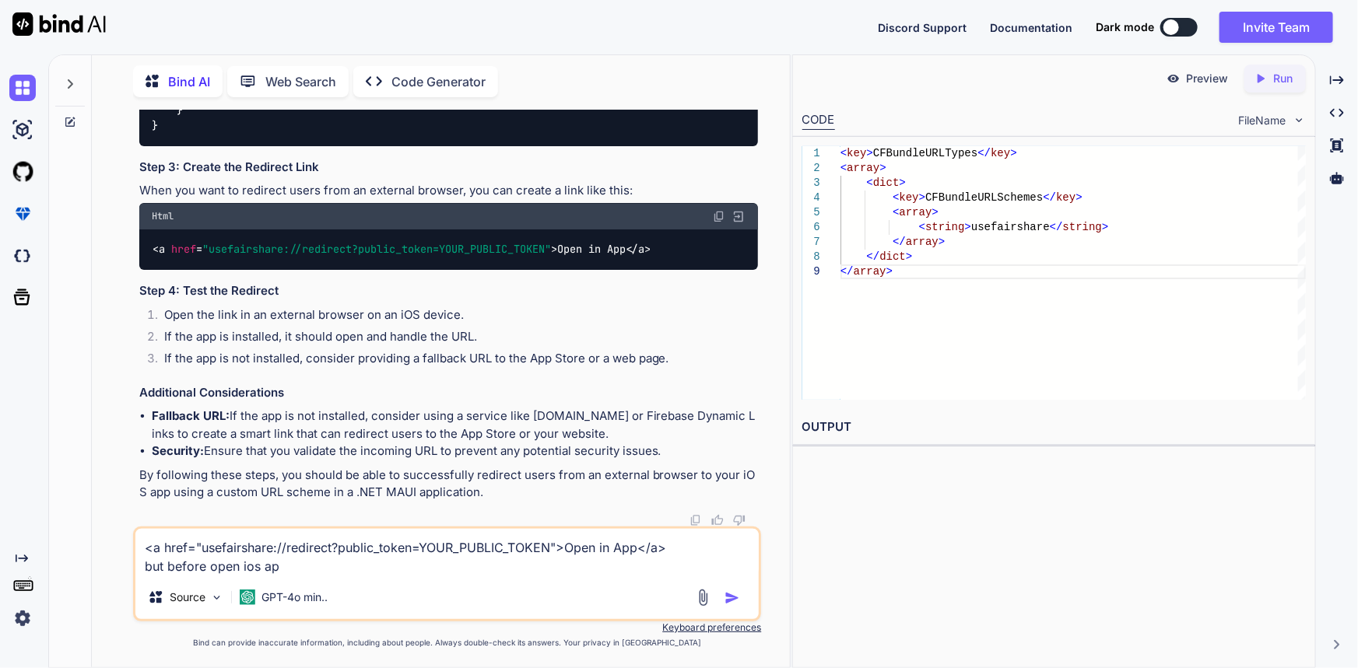
type textarea "x"
type textarea "<a href="usefairshare://redirect?public_token=YOUR_PUBLIC_TOKEN">Open in App</a…"
type textarea "x"
type textarea "<a href="usefairshare://redirect?public_token=YOUR_PUBLIC_TOKEN">Open in App</a…"
type textarea "x"
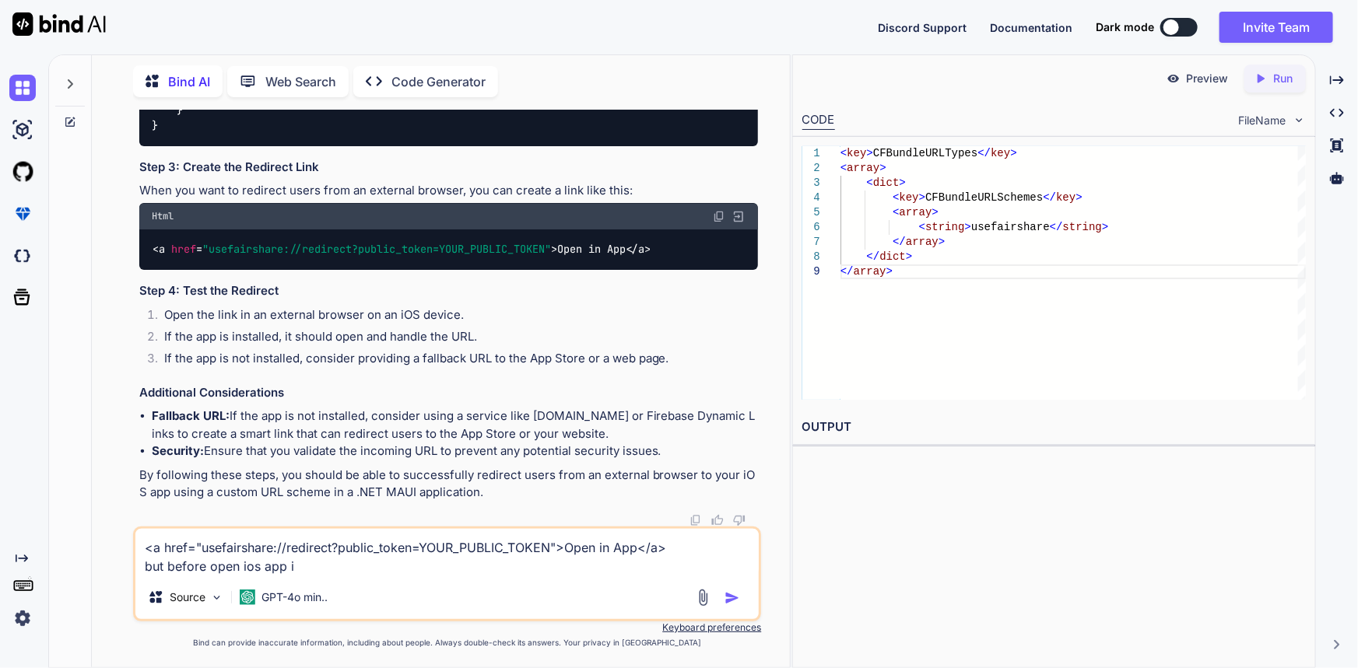
type textarea "<a href="usefairshare://redirect?public_token=YOUR_PUBLIC_TOKEN">Open in App</a…"
type textarea "x"
type textarea "<a href="usefairshare://redirect?public_token=YOUR_PUBLIC_TOKEN">Open in App</a…"
type textarea "x"
type textarea "<a href="usefairshare://redirect?public_token=YOUR_PUBLIC_TOKEN">Open in App</a…"
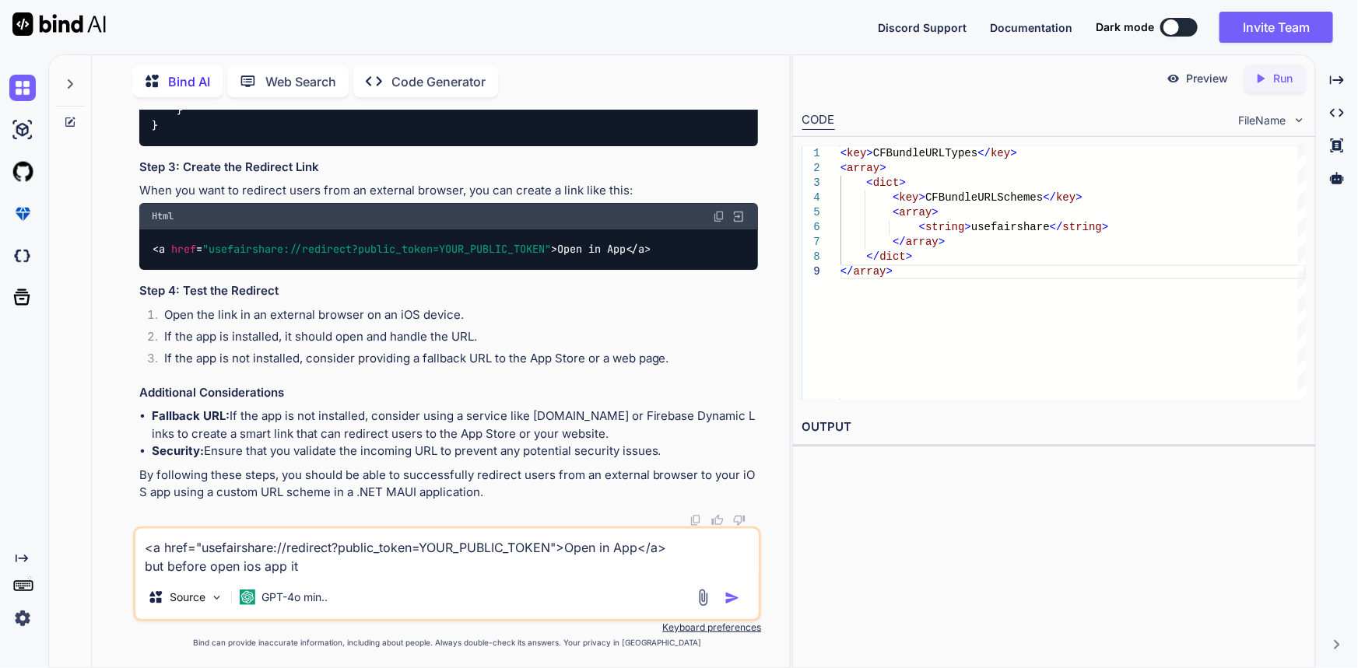
type textarea "x"
type textarea "<a href="usefairshare://redirect?public_token=YOUR_PUBLIC_TOKEN">Open in App</a…"
type textarea "x"
type textarea "<a href="usefairshare://redirect?public_token=YOUR_PUBLIC_TOKEN">Open in App</a…"
type textarea "x"
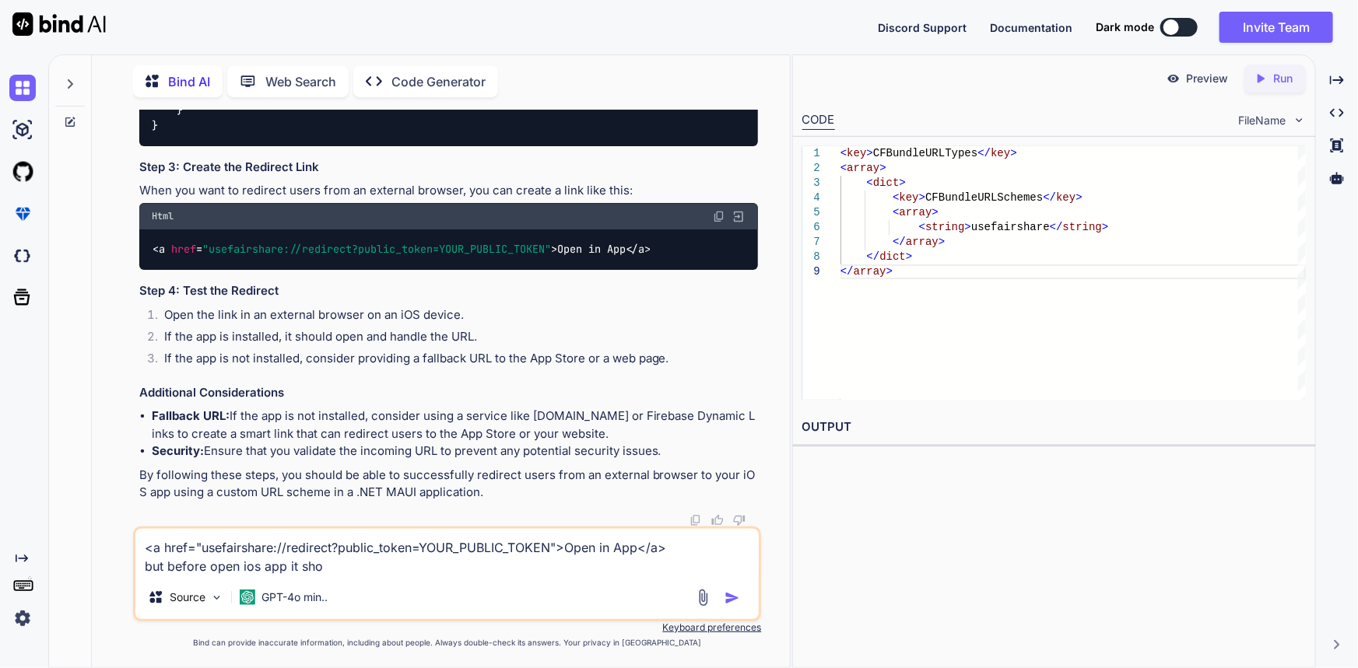
type textarea "<a href="usefairshare://redirect?public_token=YOUR_PUBLIC_TOKEN">Open in App</a…"
type textarea "x"
type textarea "<a href="usefairshare://redirect?public_token=YOUR_PUBLIC_TOKEN">Open in App</a…"
type textarea "x"
type textarea "<a href="usefairshare://redirect?public_token=YOUR_PUBLIC_TOKEN">Open in App</a…"
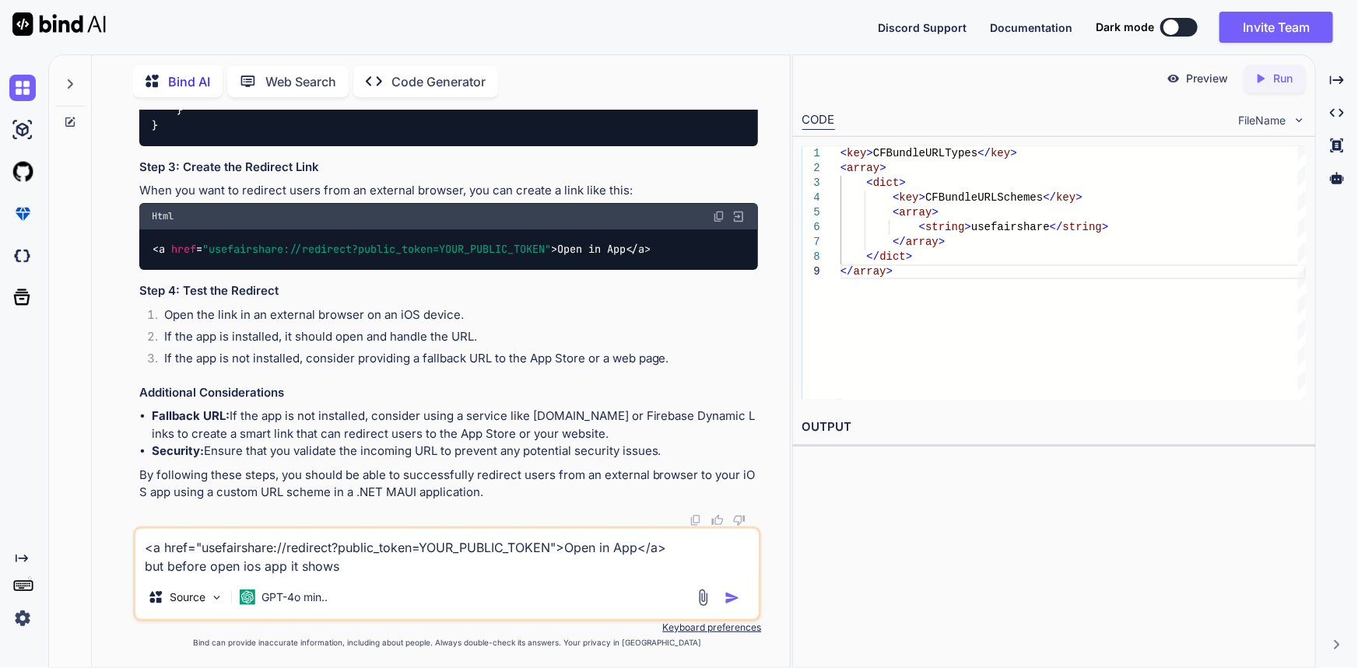
type textarea "x"
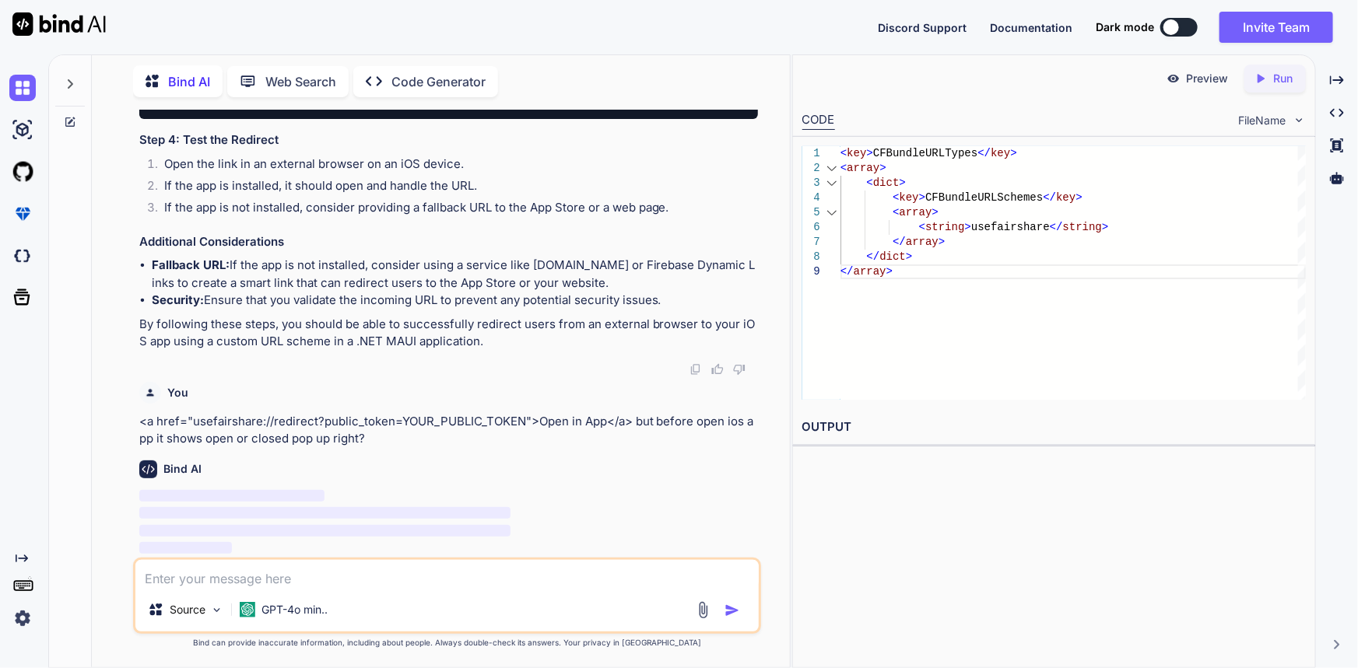
scroll to position [2326, 0]
